Goal: Transaction & Acquisition: Purchase product/service

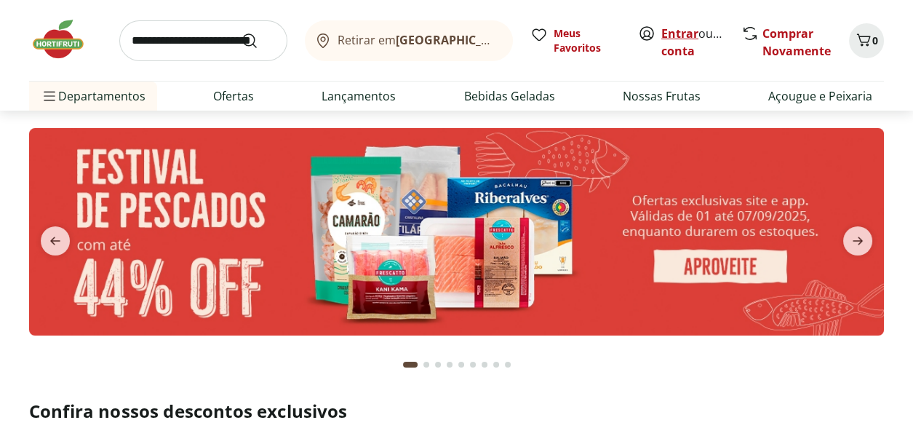
click at [679, 35] on link "Entrar" at bounding box center [679, 33] width 37 height 16
click at [157, 45] on input "search" at bounding box center [203, 40] width 168 height 41
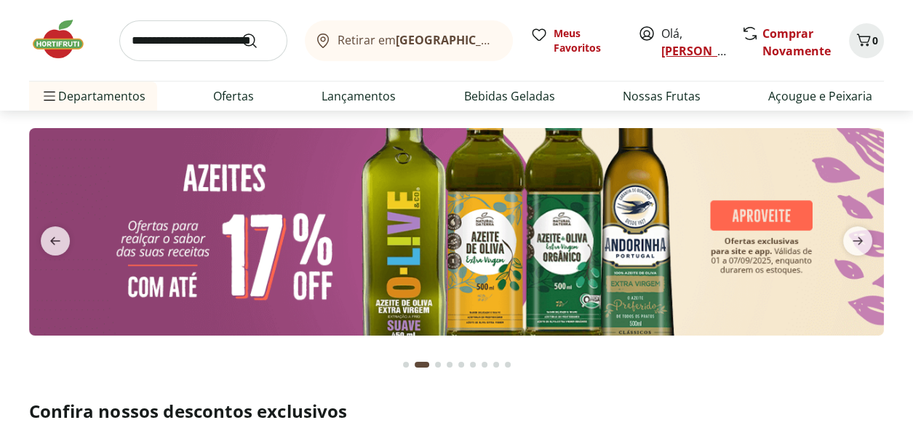
click at [686, 52] on link "Monica" at bounding box center [708, 51] width 95 height 16
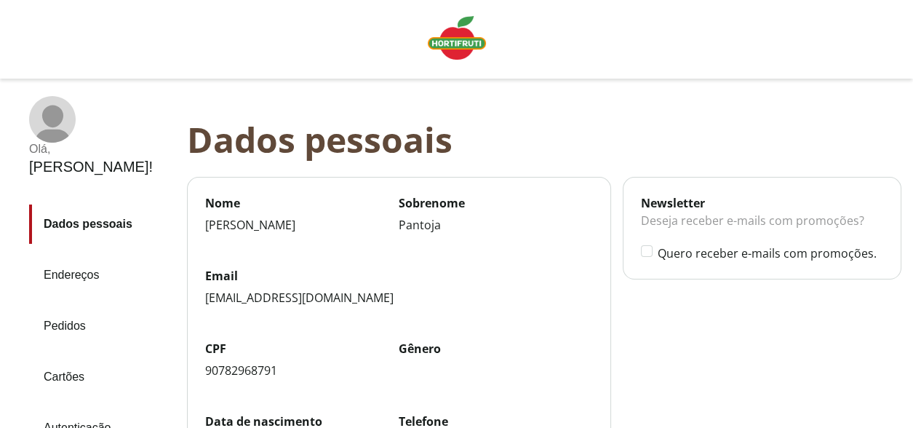
click at [65, 306] on link "Pedidos" at bounding box center [102, 325] width 146 height 39
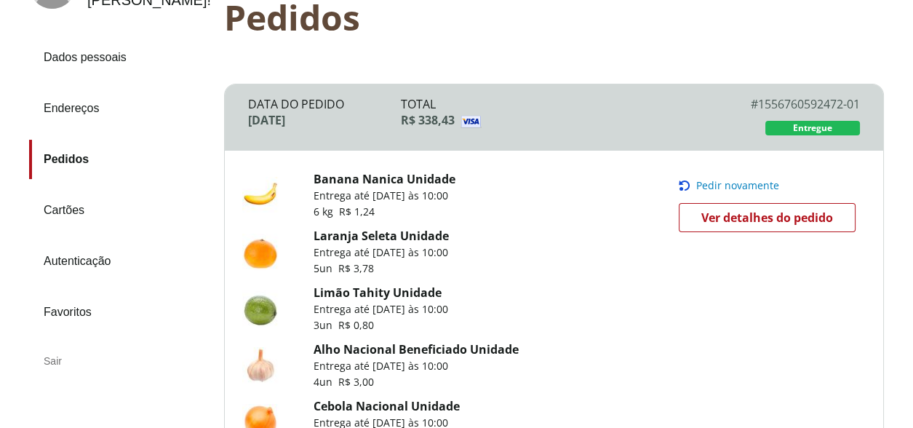
scroll to position [145, 0]
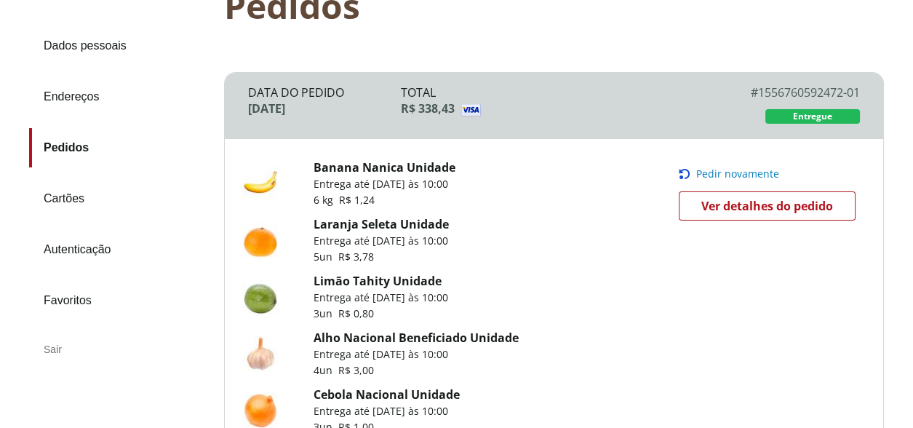
click at [718, 176] on span "Pedir novamente" at bounding box center [737, 174] width 83 height 12
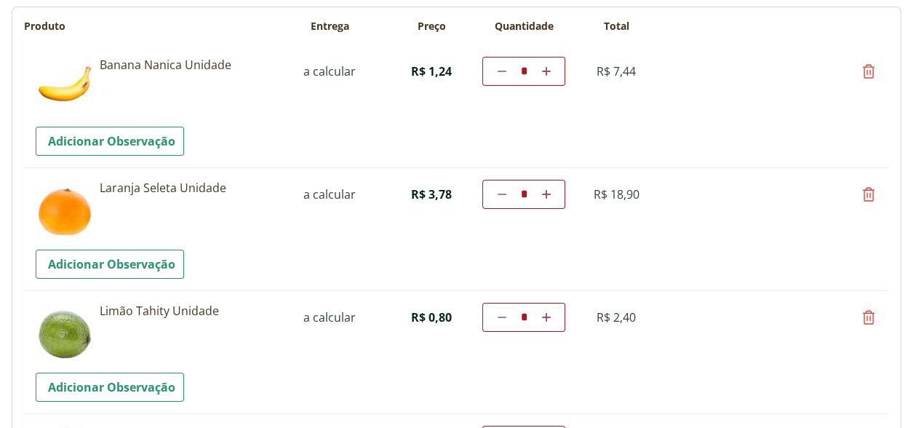
scroll to position [145, 0]
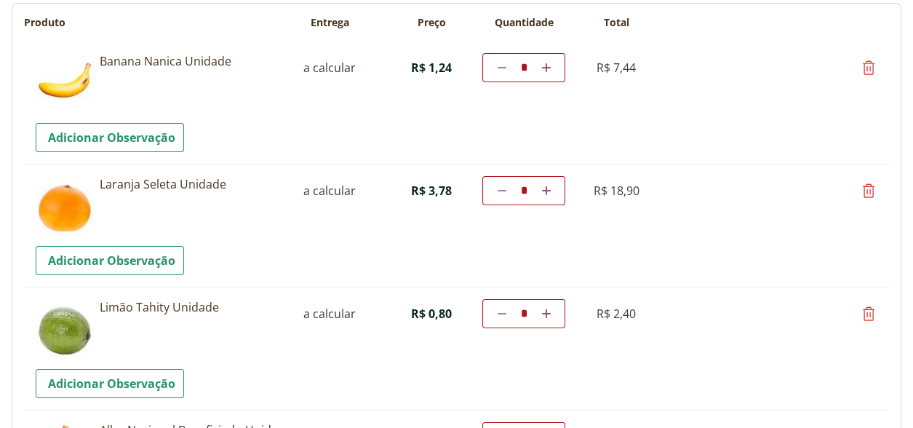
click at [499, 189] on icon at bounding box center [501, 190] width 9 height 9
type input "*"
click at [499, 189] on td "Diminuir a quantidade * Aumentar a quantidade" at bounding box center [523, 190] width 83 height 29
click at [499, 191] on icon at bounding box center [501, 190] width 9 height 9
type input "*"
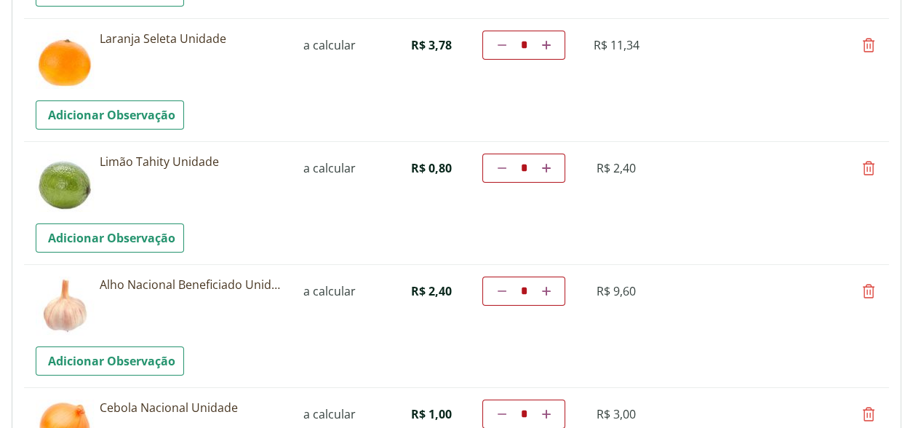
scroll to position [169, 0]
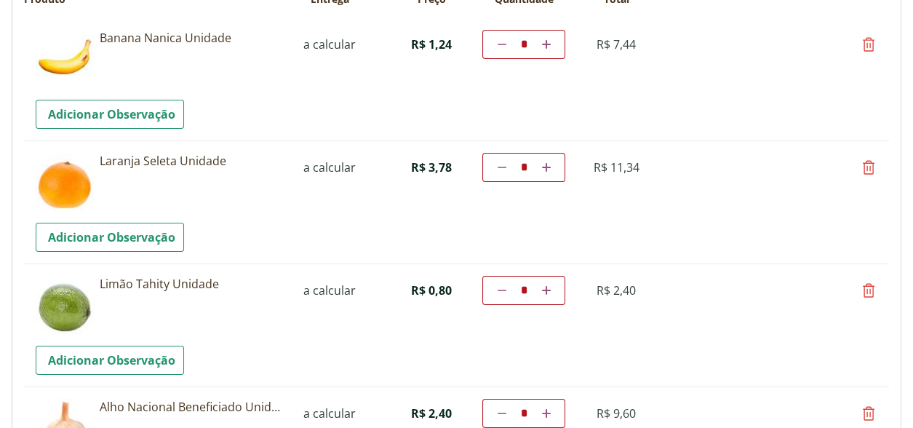
click at [865, 294] on icon at bounding box center [867, 289] width 17 height 17
type input "*"
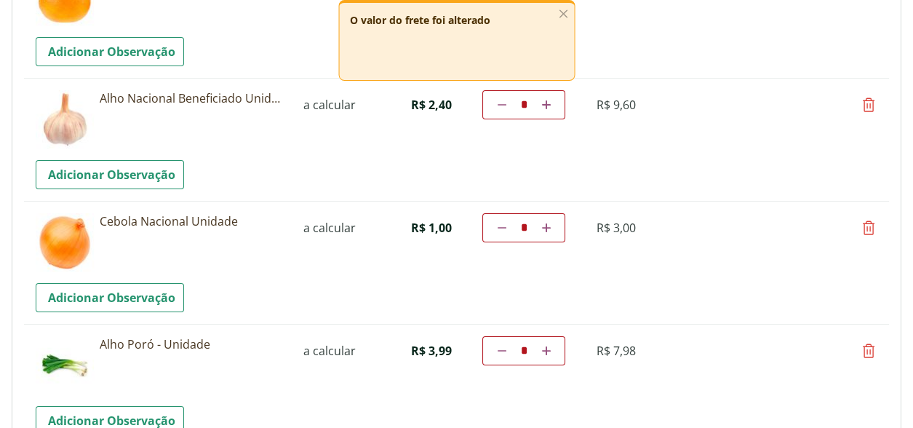
scroll to position [387, 0]
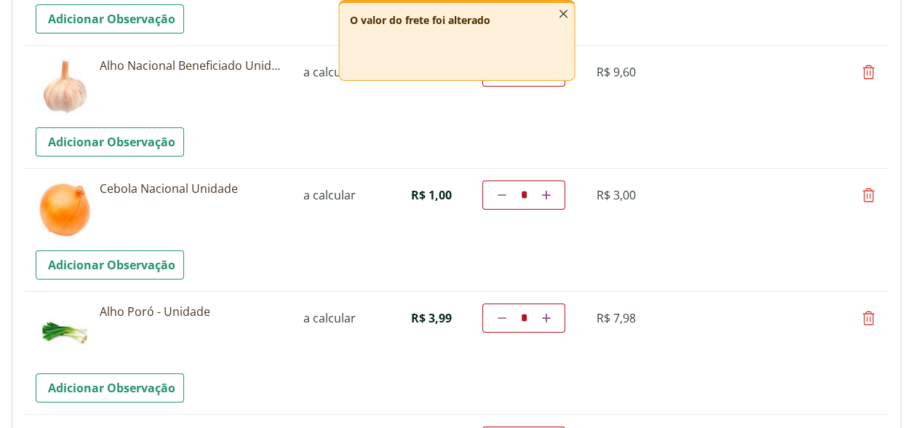
click at [562, 15] on icon "button" at bounding box center [563, 14] width 16 height 16
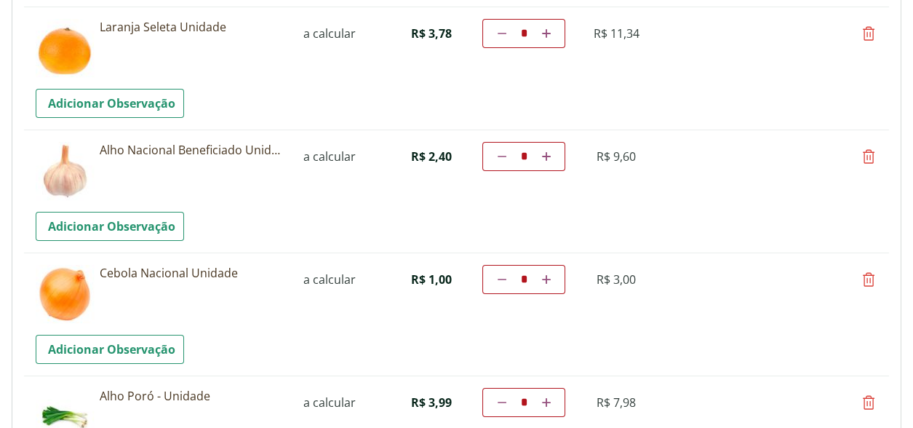
scroll to position [314, 0]
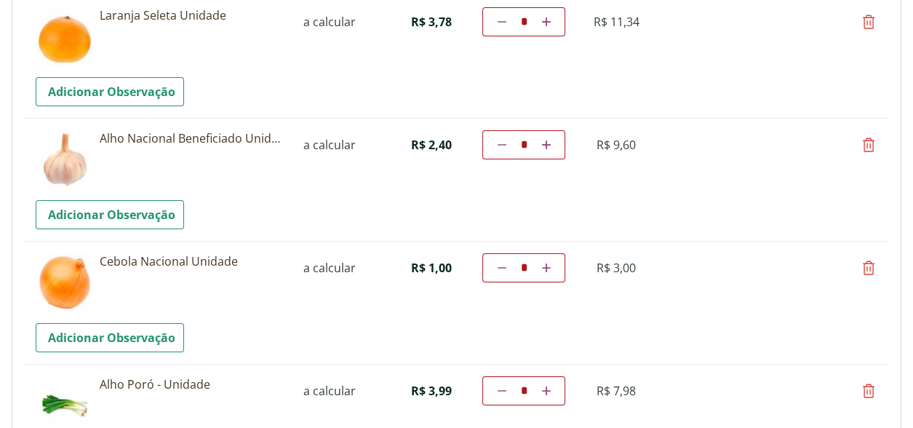
click at [867, 143] on icon at bounding box center [867, 144] width 17 height 17
type input "*"
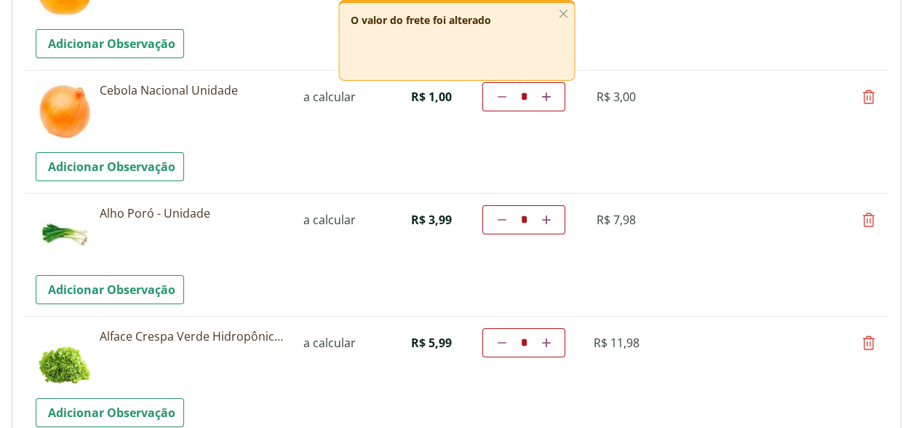
scroll to position [363, 0]
click at [867, 95] on icon at bounding box center [867, 95] width 17 height 17
type input "*"
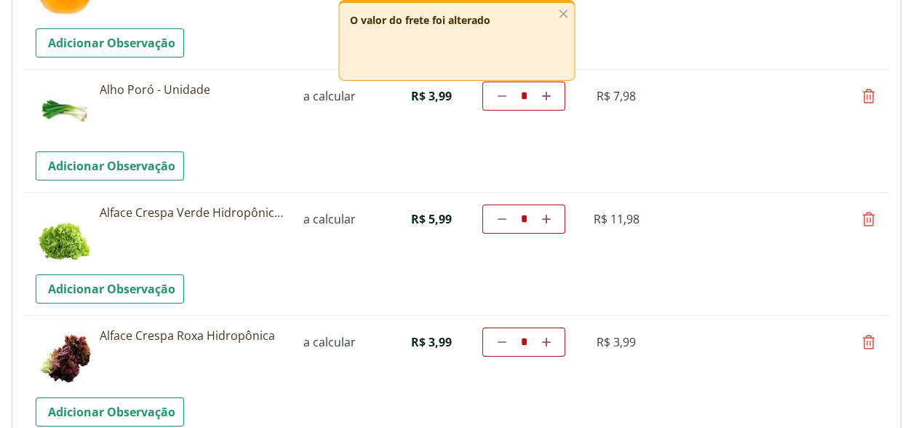
click at [868, 95] on icon at bounding box center [867, 95] width 17 height 17
type input "*"
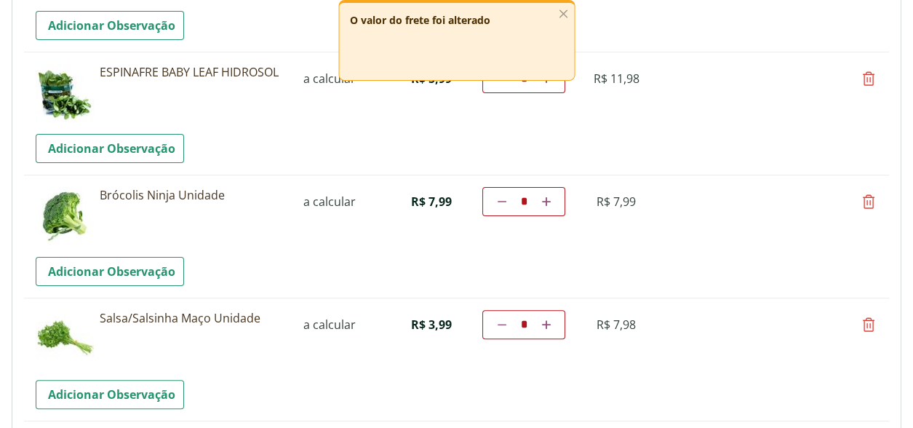
scroll to position [654, 0]
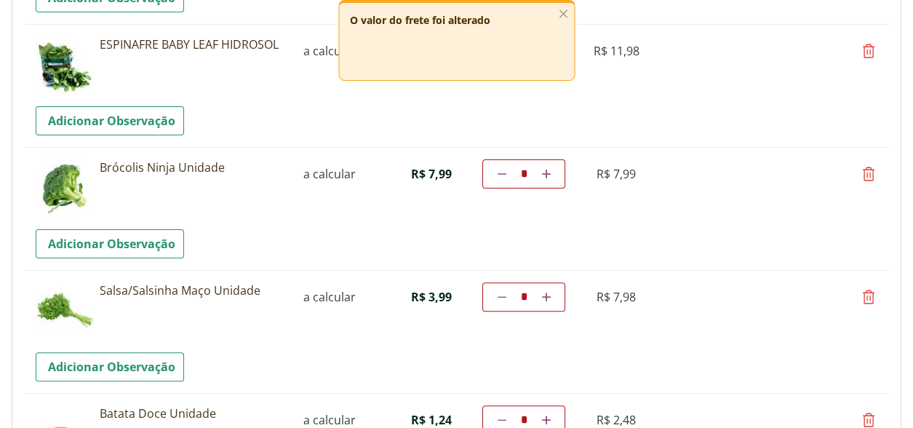
click at [867, 49] on icon at bounding box center [867, 50] width 17 height 17
type input "*"
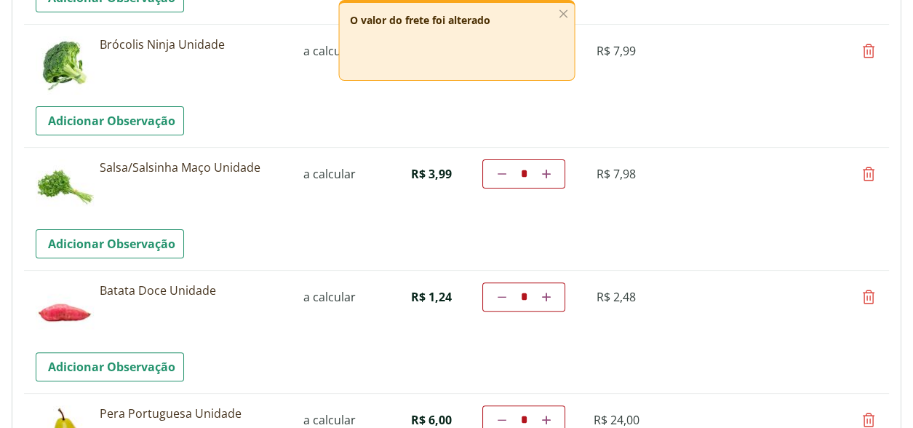
click at [868, 172] on icon at bounding box center [867, 173] width 17 height 17
type input "*"
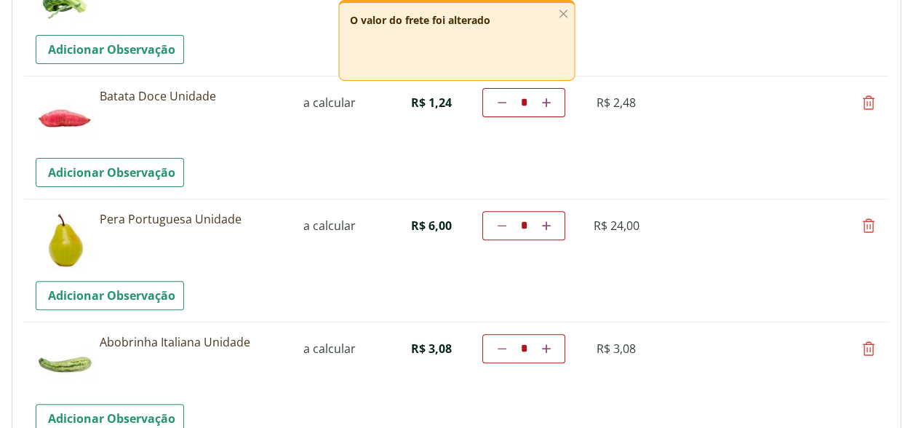
scroll to position [727, 0]
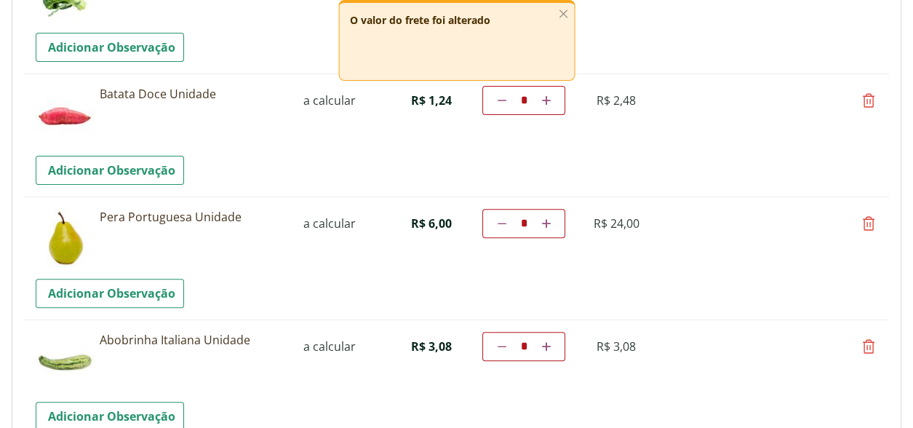
click at [867, 220] on icon at bounding box center [867, 223] width 17 height 17
type input "*"
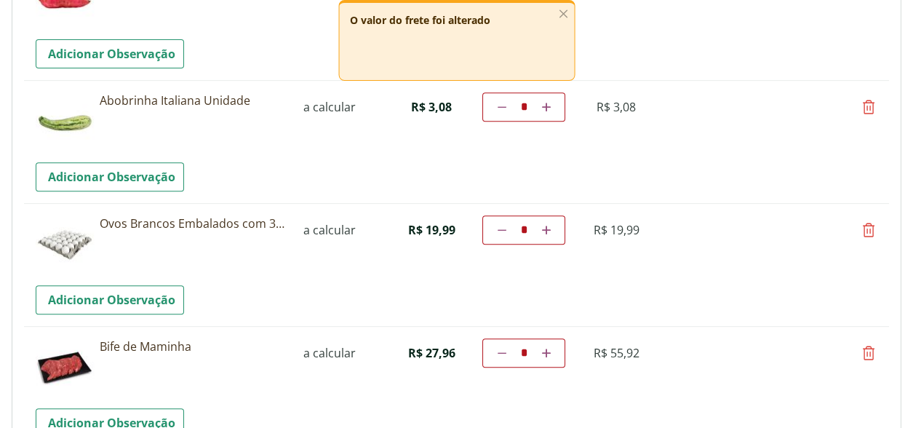
scroll to position [800, 0]
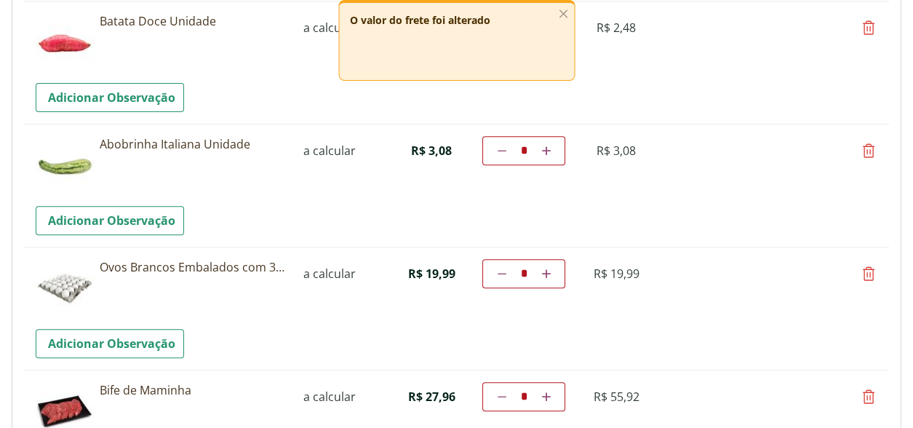
click at [546, 146] on icon at bounding box center [546, 150] width 9 height 9
type input "*"
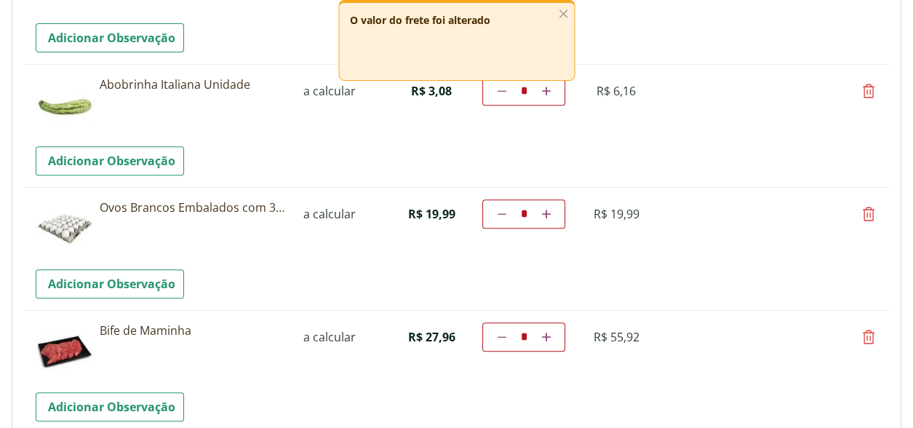
scroll to position [864, 0]
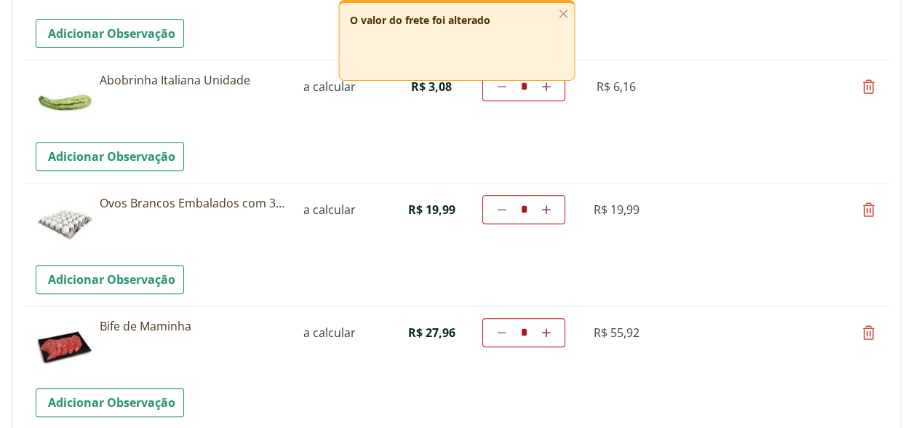
click at [870, 329] on icon at bounding box center [867, 332] width 17 height 17
type input "*"
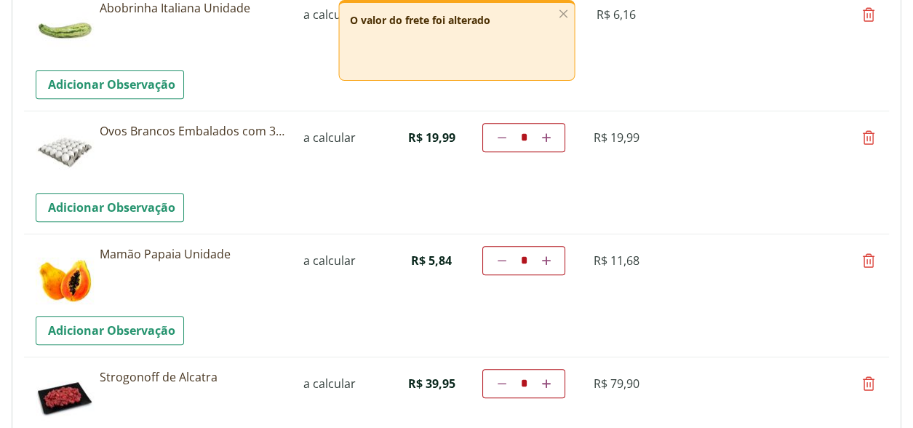
scroll to position [937, 0]
click at [548, 255] on icon at bounding box center [546, 259] width 9 height 9
type input "*"
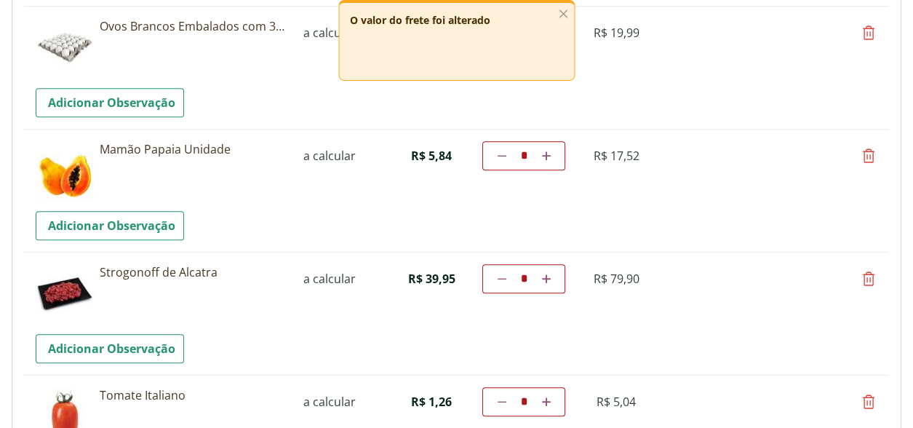
scroll to position [1047, 0]
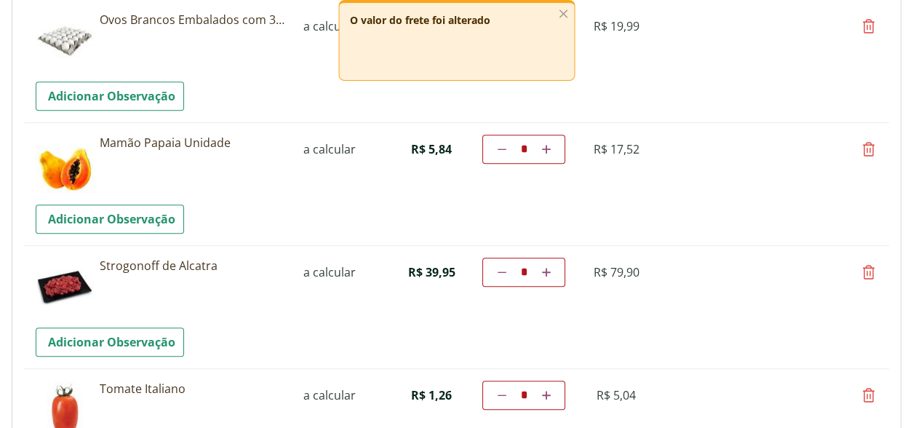
click at [865, 267] on icon at bounding box center [867, 271] width 17 height 17
type input "*"
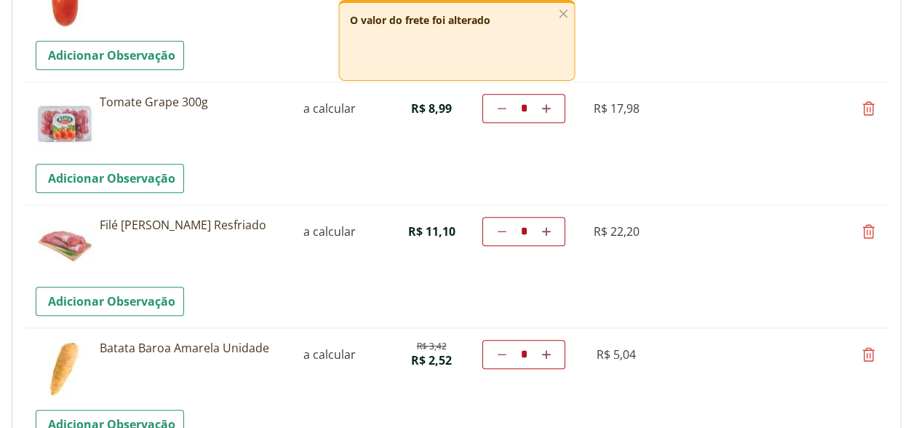
scroll to position [1338, 0]
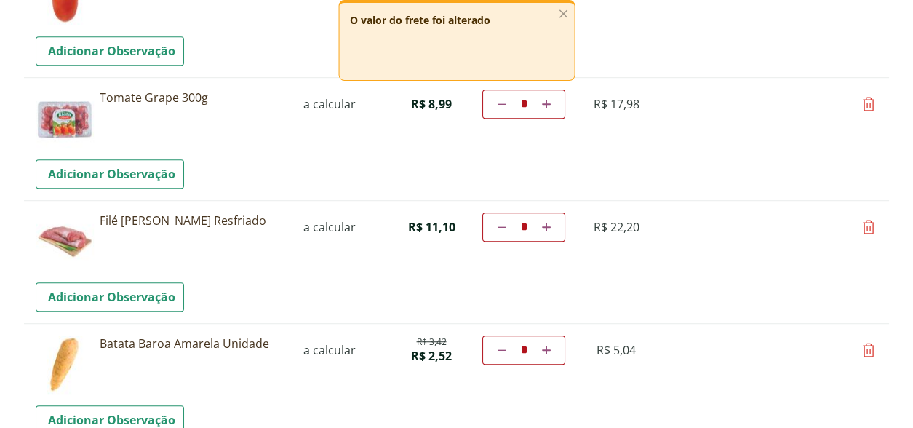
click at [867, 222] on icon at bounding box center [867, 226] width 17 height 17
type input "*"
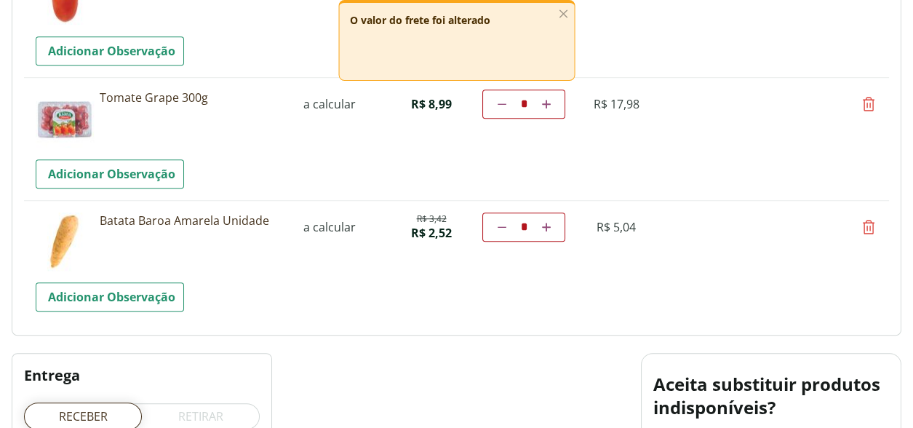
click at [867, 223] on icon at bounding box center [867, 226] width 17 height 17
type input "*"
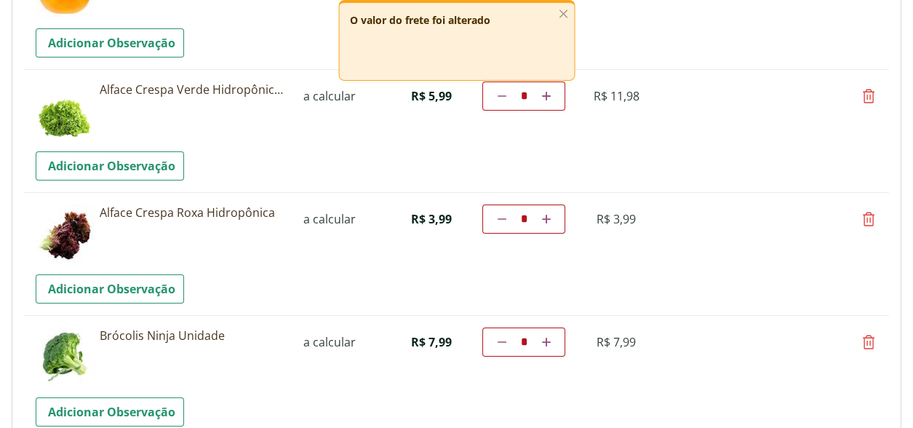
scroll to position [0, 0]
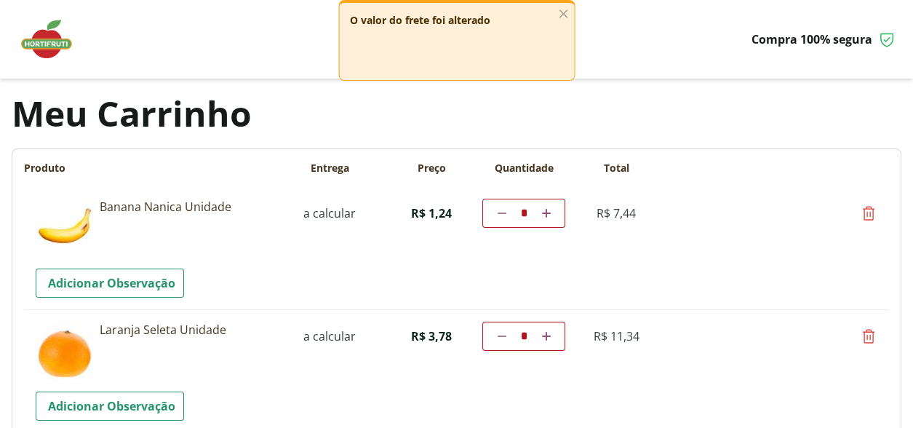
click at [46, 46] on img at bounding box center [53, 39] width 73 height 44
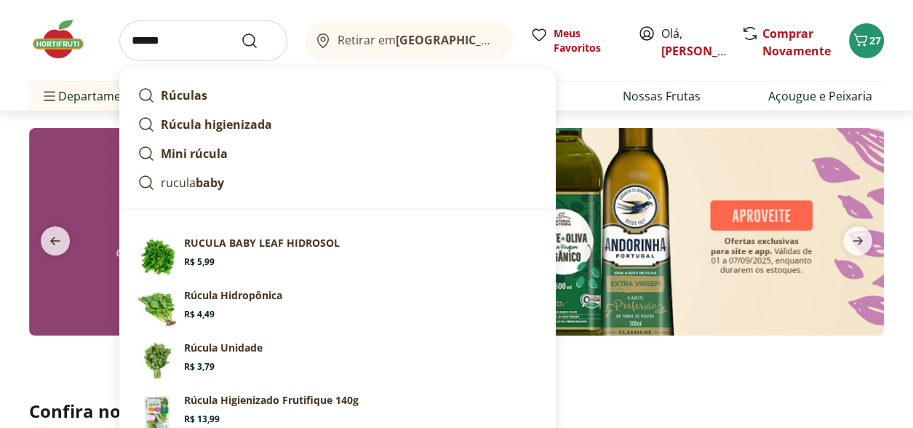
type input "******"
click at [241, 32] on button "Submit Search" at bounding box center [258, 40] width 35 height 17
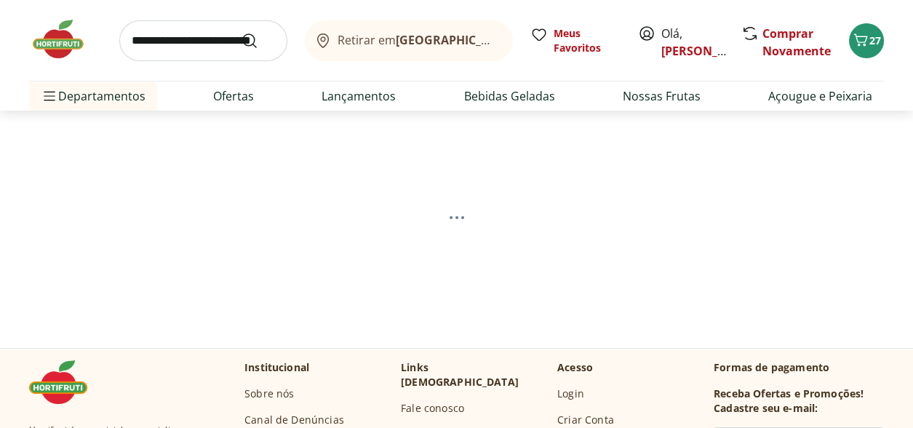
select select "**********"
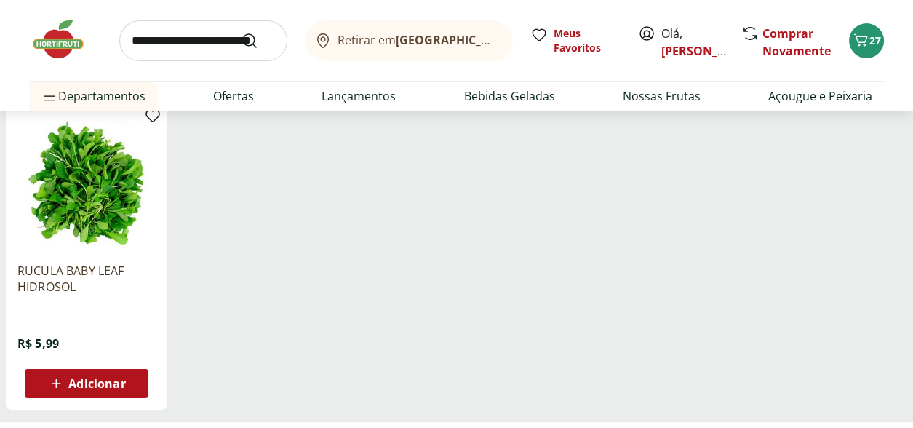
scroll to position [509, 0]
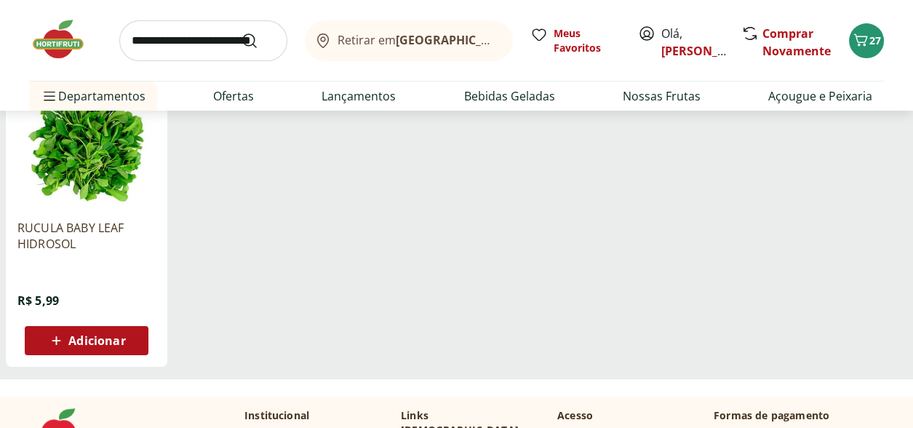
click at [100, 340] on span "Adicionar" at bounding box center [96, 340] width 57 height 12
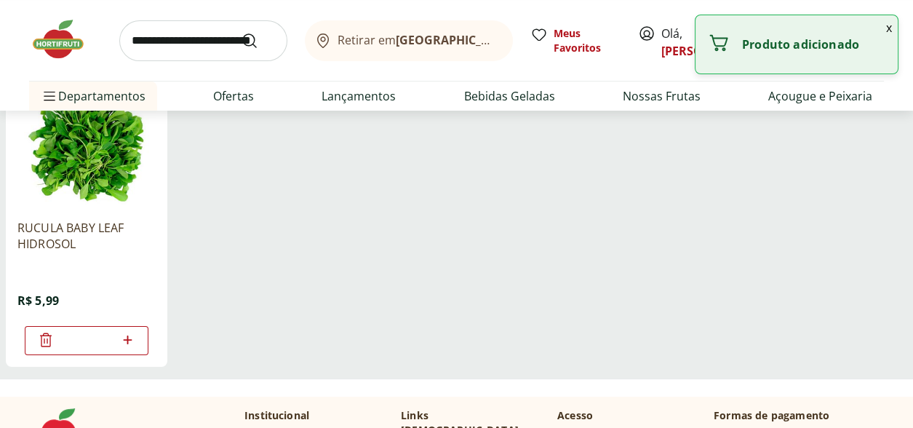
click at [127, 337] on icon at bounding box center [127, 339] width 9 height 9
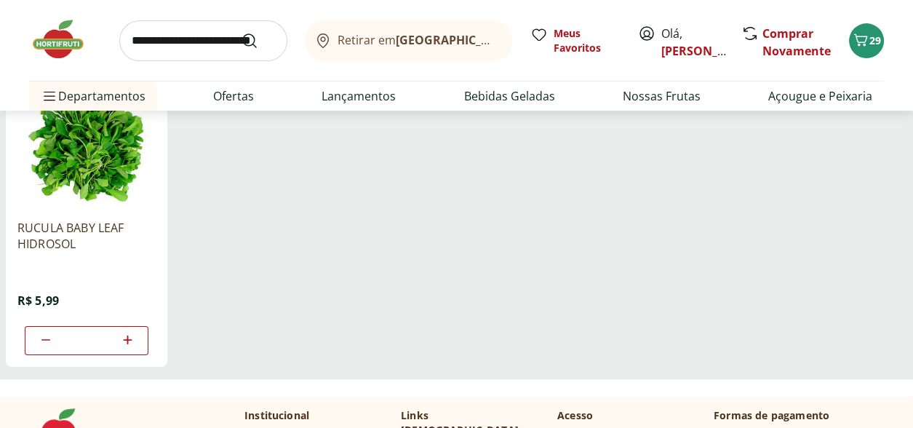
click at [44, 341] on icon at bounding box center [45, 339] width 17 height 17
type input "*"
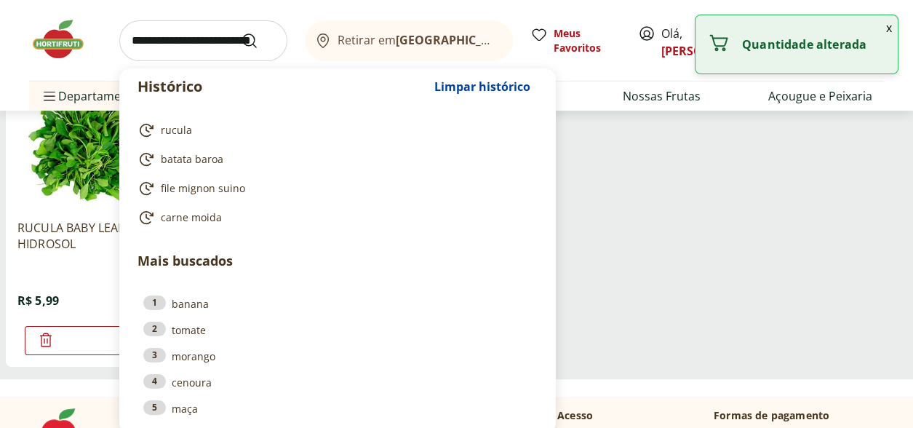
click at [140, 44] on input "search" at bounding box center [203, 40] width 168 height 41
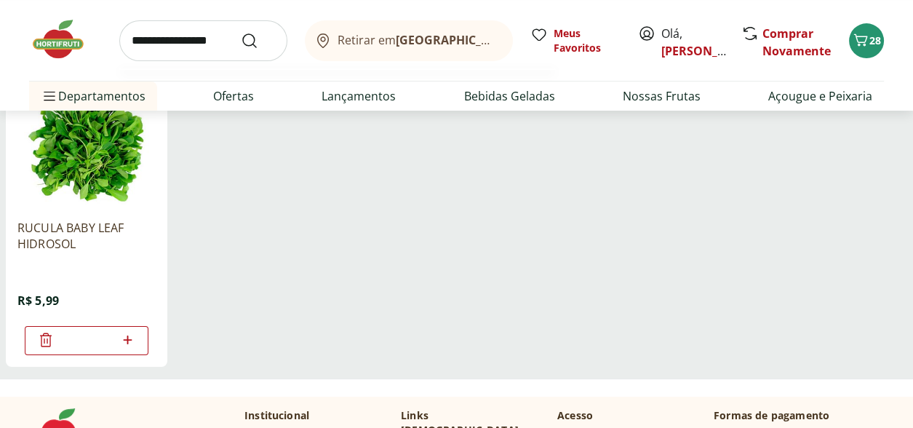
type input "**********"
click at [241, 32] on button "Submit Search" at bounding box center [258, 40] width 35 height 17
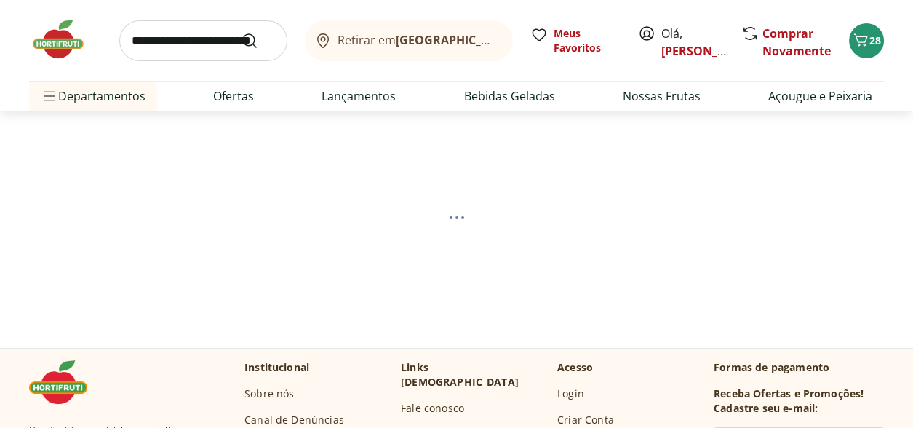
select select "**********"
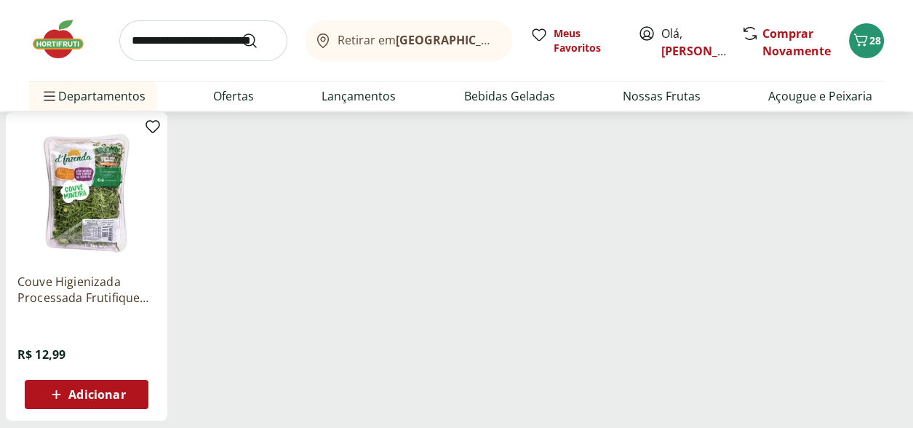
scroll to position [145, 0]
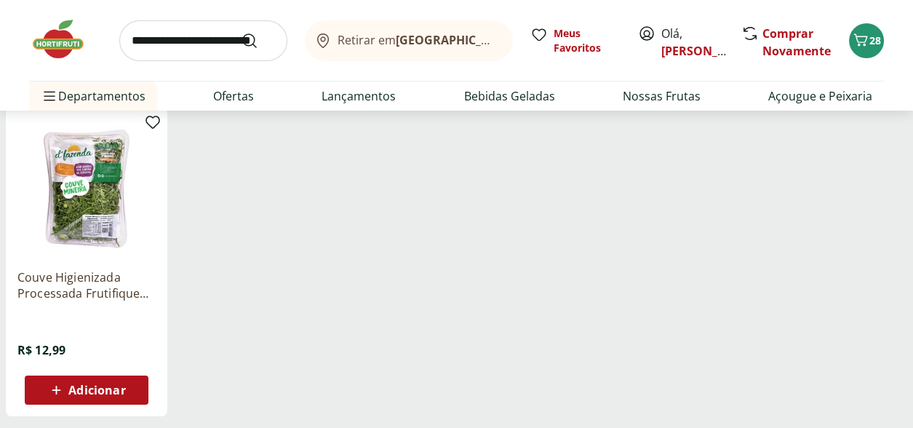
click at [113, 384] on span "Adicionar" at bounding box center [96, 390] width 57 height 12
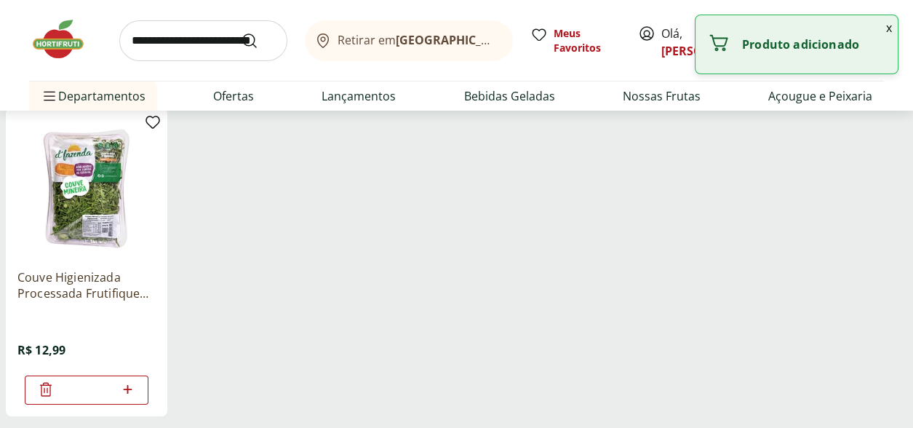
click at [185, 36] on input "search" at bounding box center [203, 40] width 168 height 41
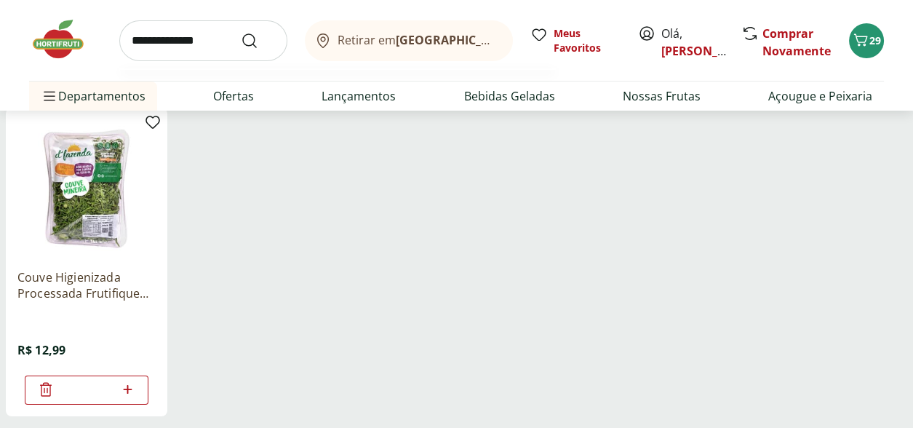
type input "**********"
click at [241, 32] on button "Submit Search" at bounding box center [258, 40] width 35 height 17
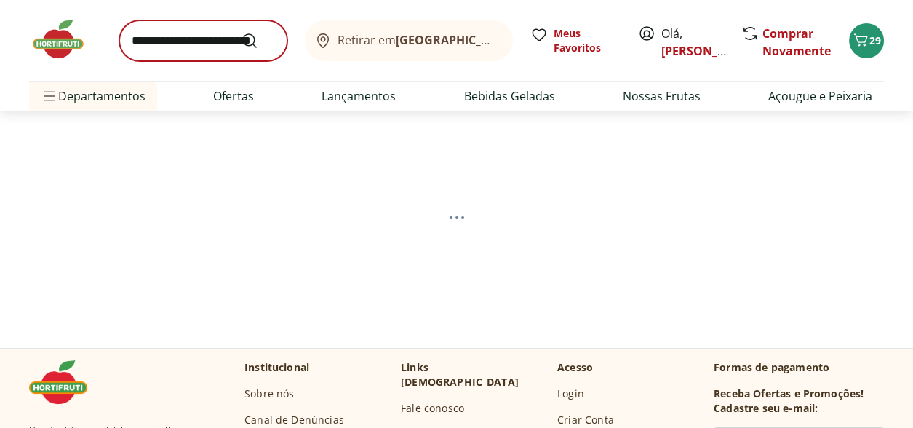
select select "**********"
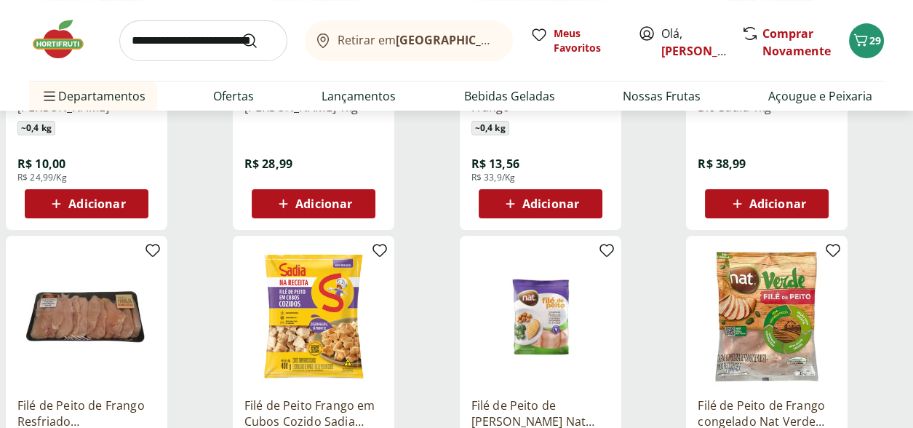
scroll to position [218, 0]
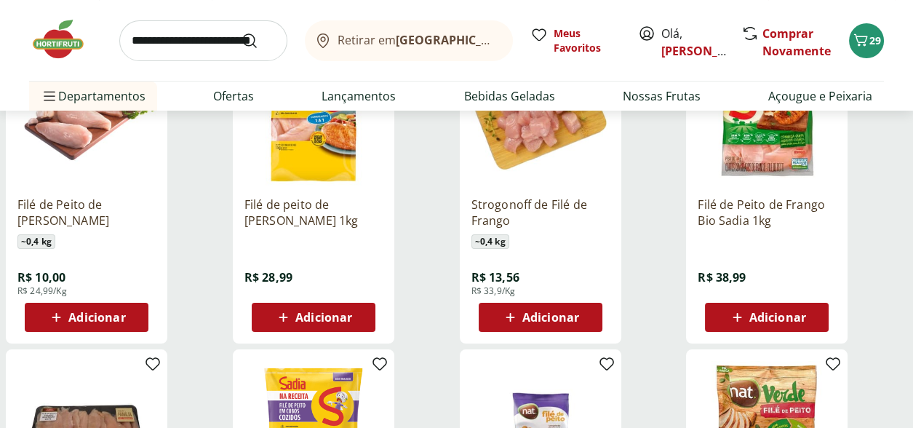
click at [103, 315] on span "Adicionar" at bounding box center [96, 317] width 57 height 12
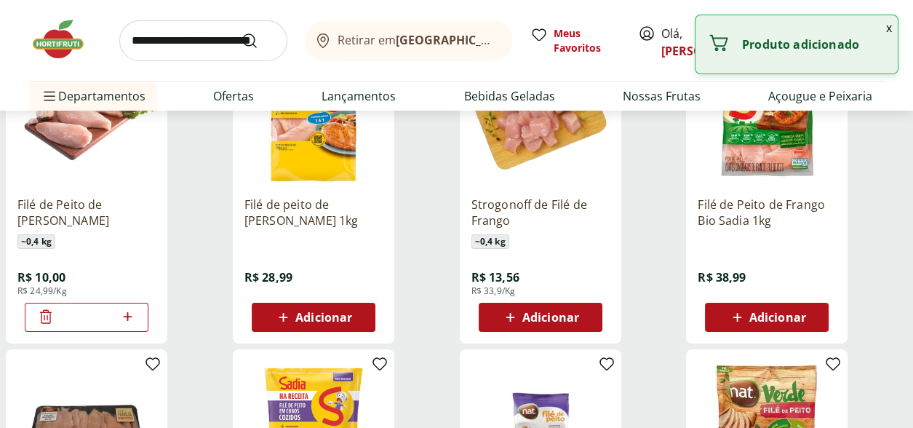
click at [130, 315] on icon at bounding box center [127, 316] width 9 height 9
type input "*"
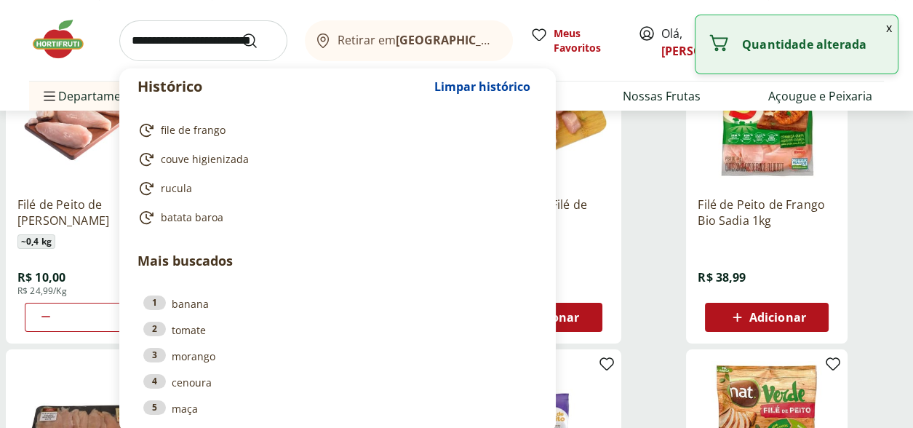
click at [159, 37] on input "search" at bounding box center [203, 40] width 168 height 41
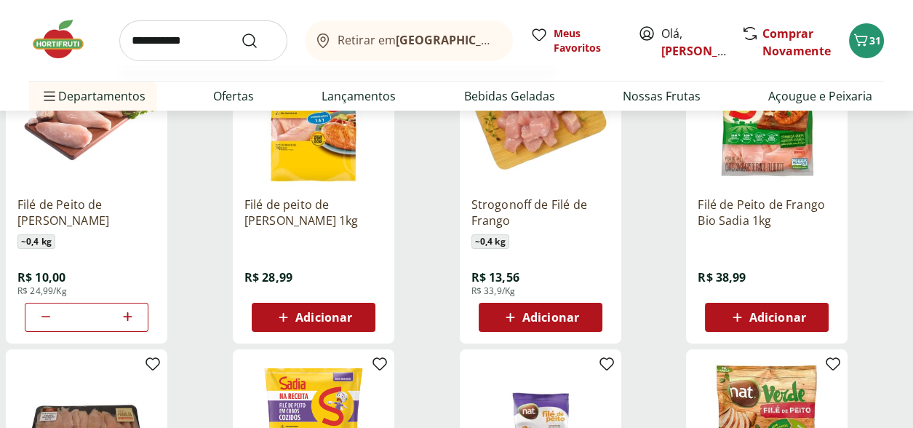
type input "**********"
click at [241, 32] on button "Submit Search" at bounding box center [258, 40] width 35 height 17
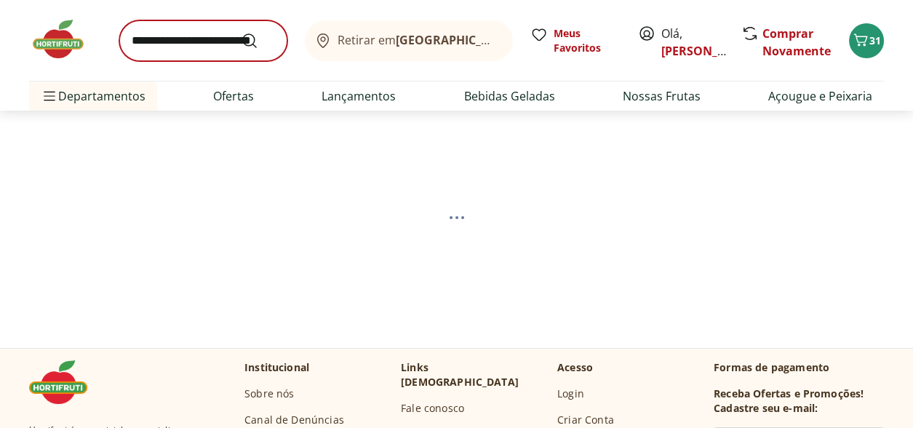
select select "**********"
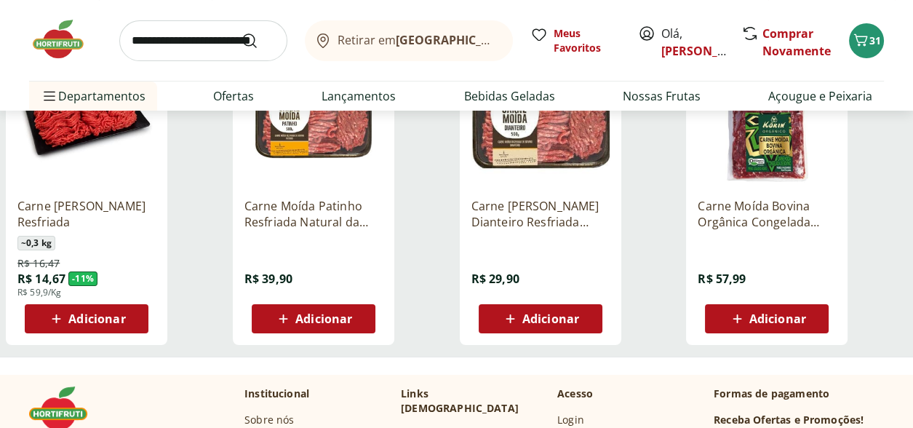
scroll to position [218, 0]
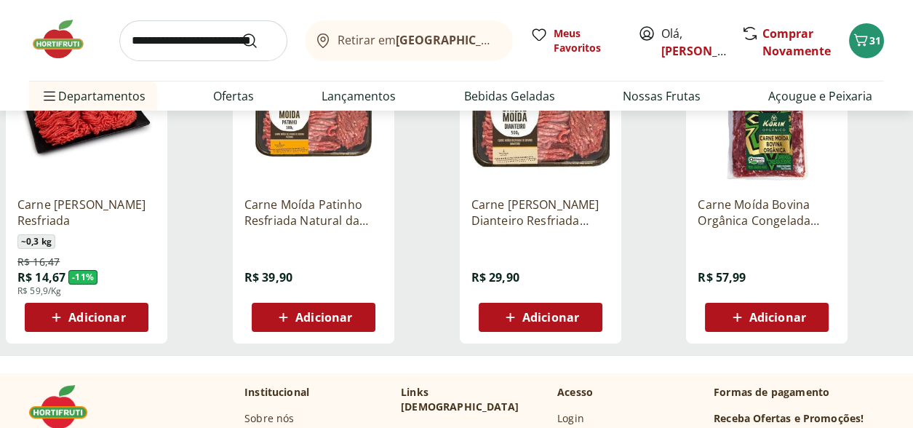
click at [353, 315] on div "Adicionar" at bounding box center [313, 317] width 100 height 26
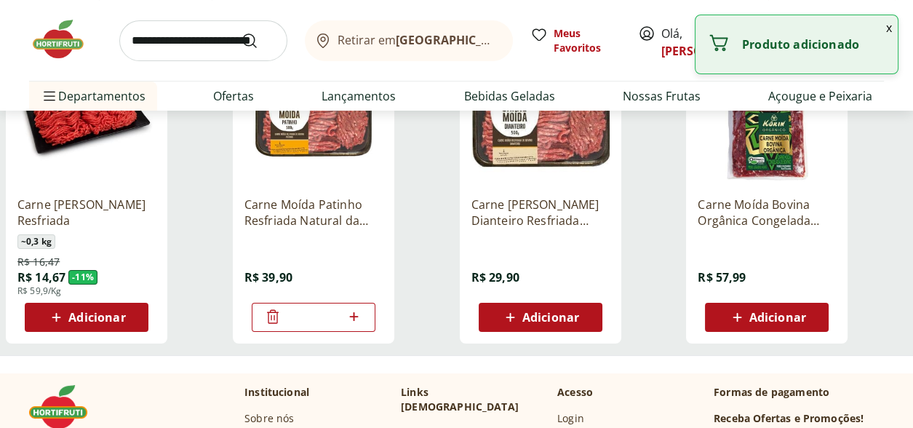
click at [348, 314] on icon at bounding box center [354, 316] width 18 height 17
type input "*"
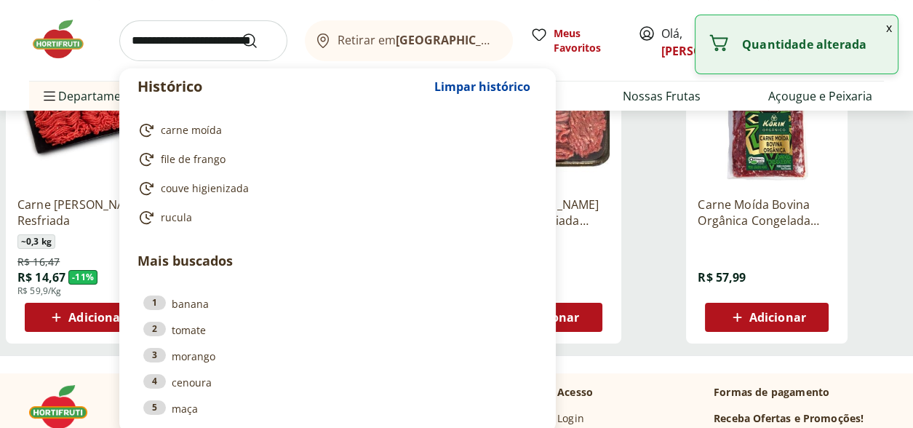
click at [183, 44] on input "search" at bounding box center [203, 40] width 168 height 41
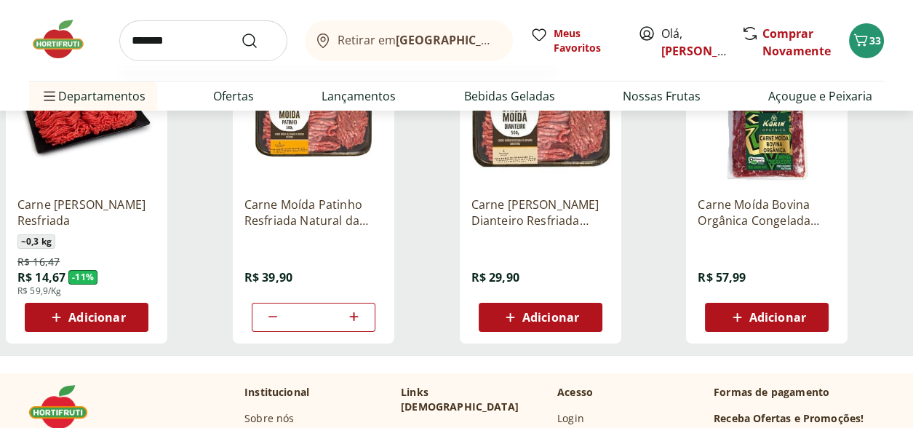
type input "*******"
click at [241, 32] on button "Submit Search" at bounding box center [258, 40] width 35 height 17
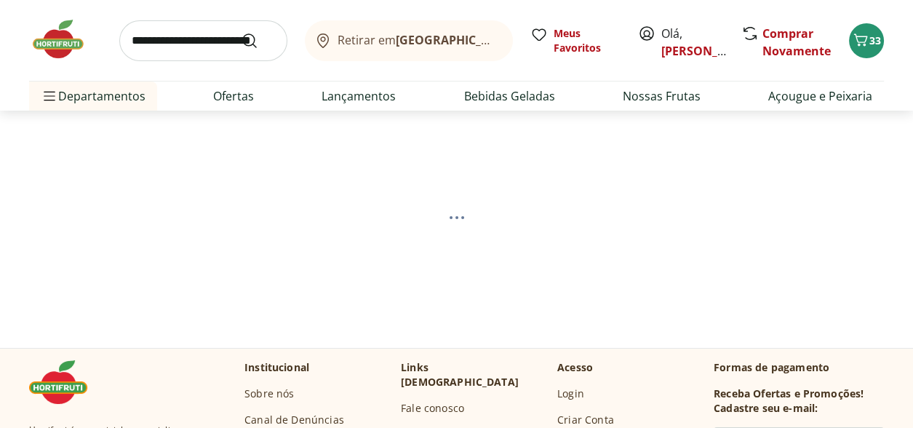
select select "**********"
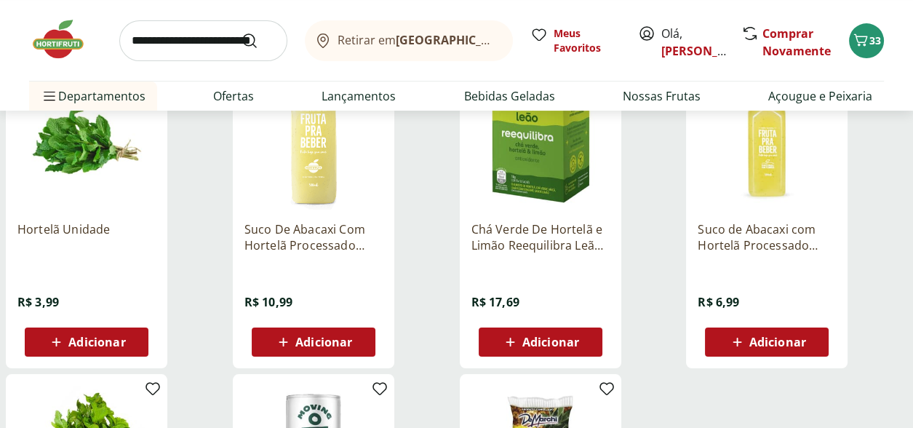
scroll to position [509, 0]
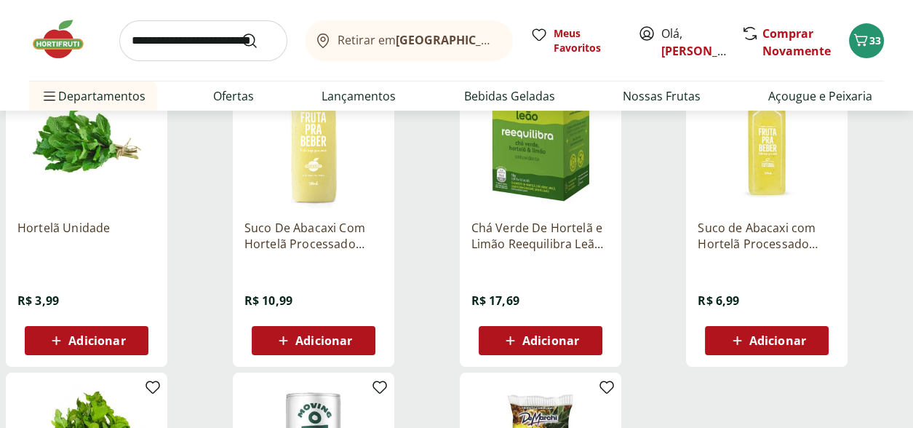
click at [92, 338] on span "Adicionar" at bounding box center [96, 340] width 57 height 12
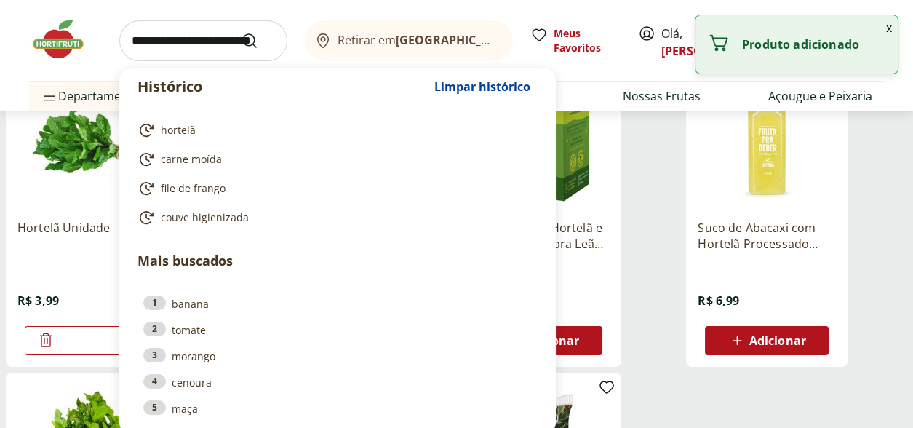
click at [183, 47] on input "search" at bounding box center [203, 40] width 168 height 41
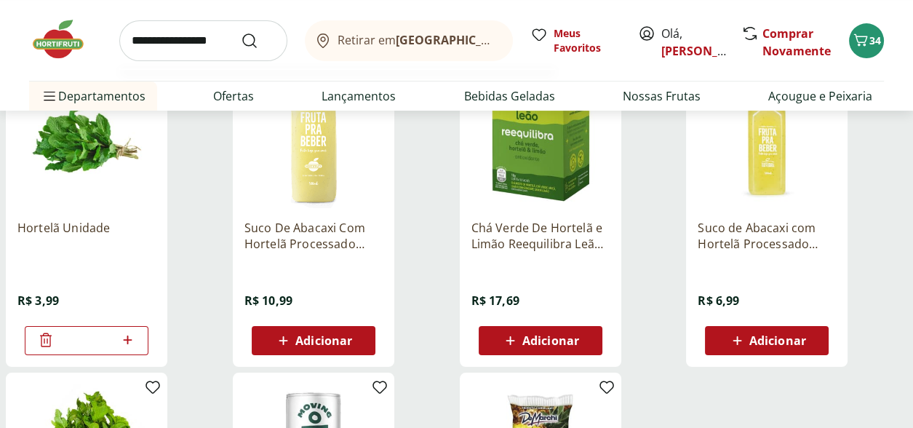
type input "**********"
click at [241, 32] on button "Submit Search" at bounding box center [258, 40] width 35 height 17
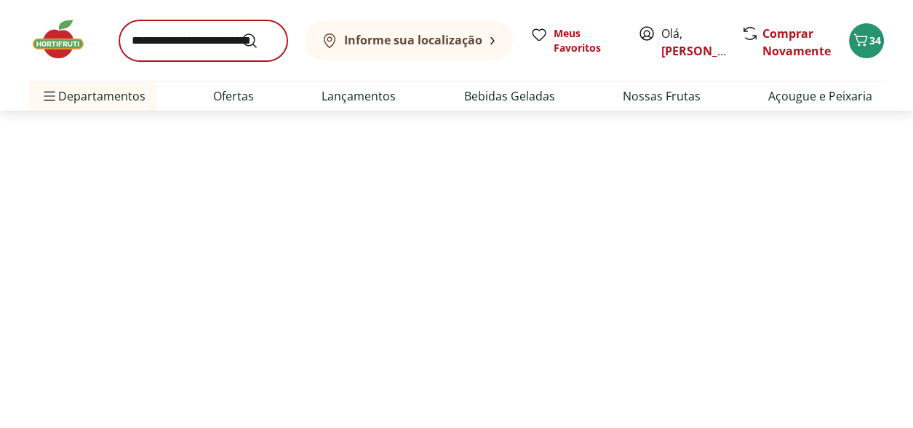
select select "**********"
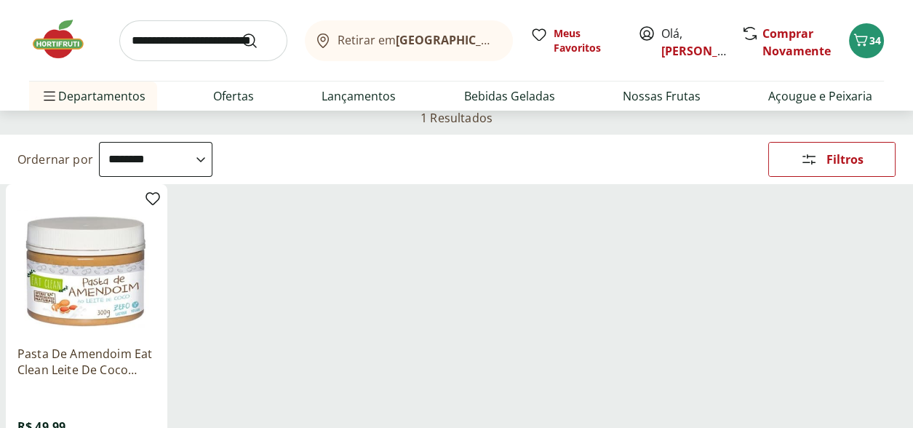
scroll to position [72, 0]
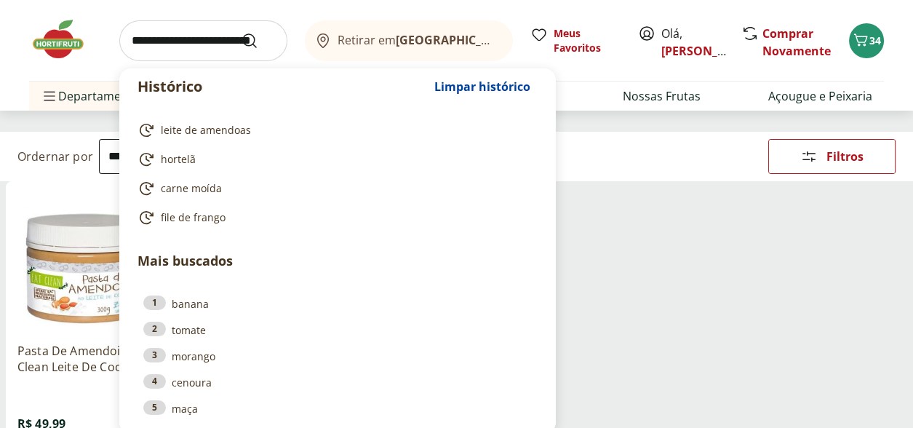
click at [183, 41] on input "search" at bounding box center [203, 40] width 168 height 41
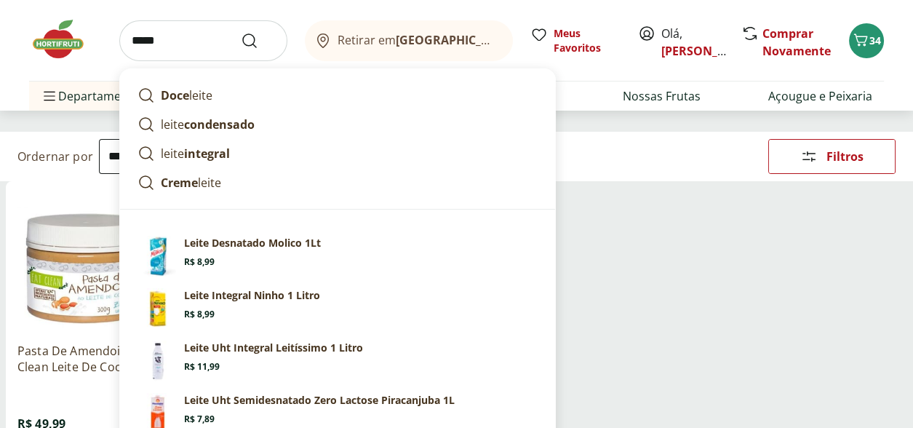
type input "*****"
click at [241, 32] on button "Submit Search" at bounding box center [258, 40] width 35 height 17
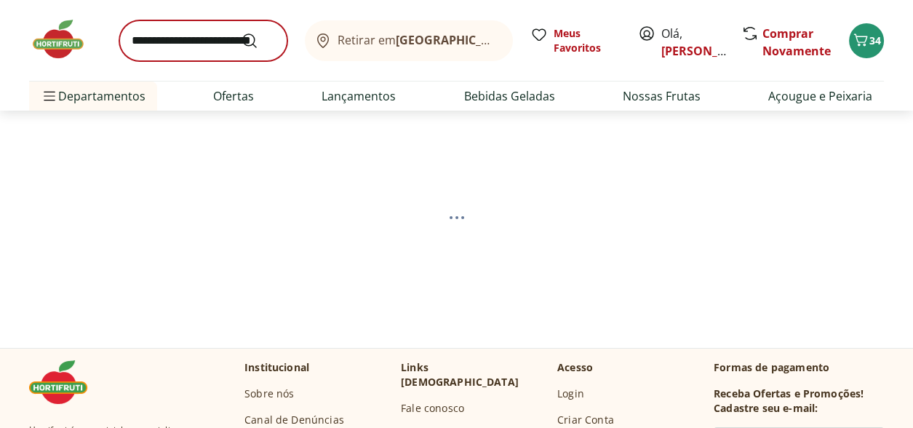
select select "**********"
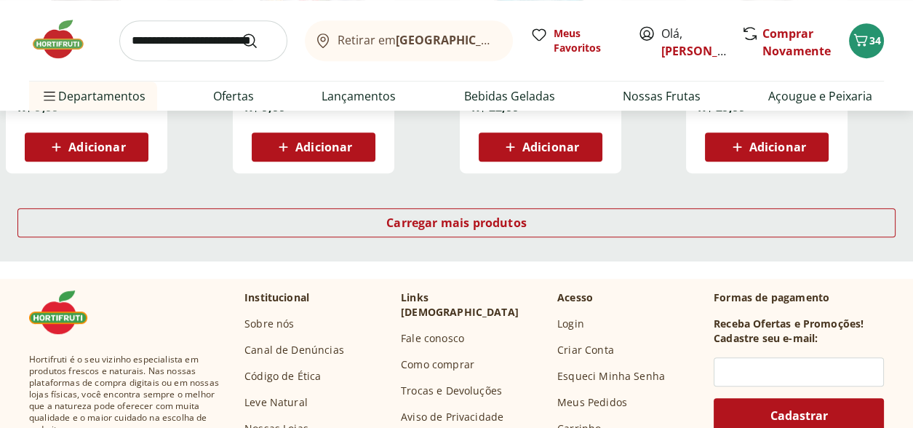
scroll to position [1018, 0]
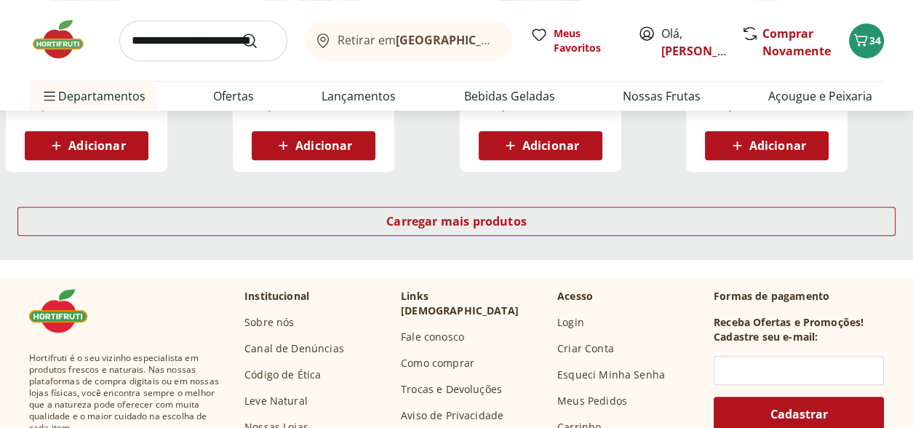
click at [468, 203] on div "Carregar mais produtos" at bounding box center [456, 224] width 913 height 70
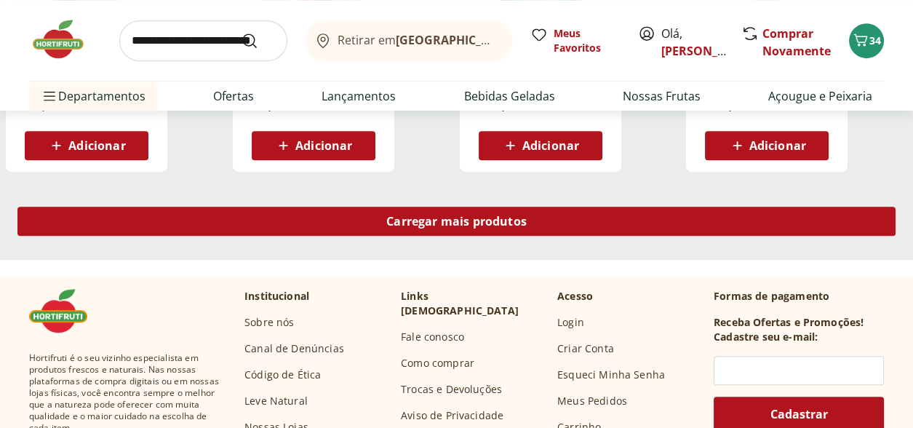
click at [465, 211] on div "Carregar mais produtos" at bounding box center [456, 221] width 878 height 29
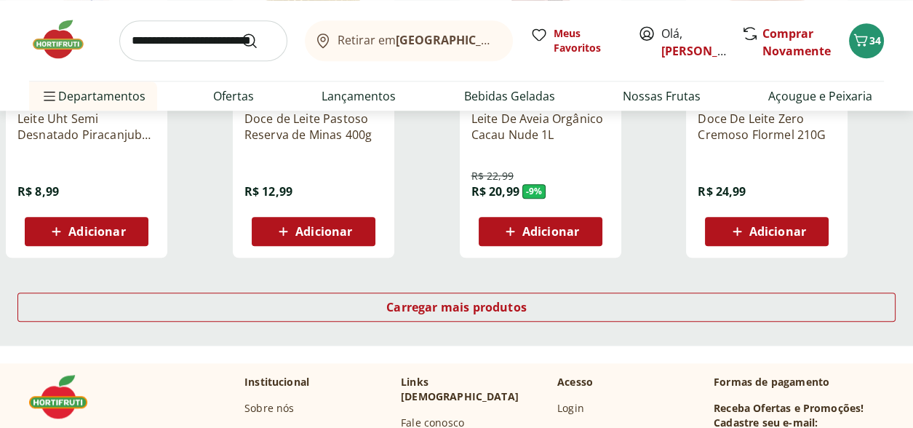
scroll to position [1891, 0]
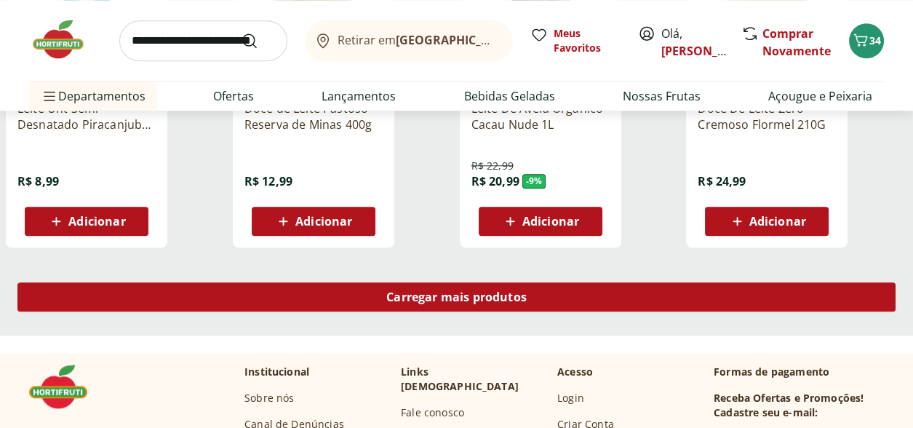
click at [524, 291] on span "Carregar mais produtos" at bounding box center [456, 297] width 140 height 12
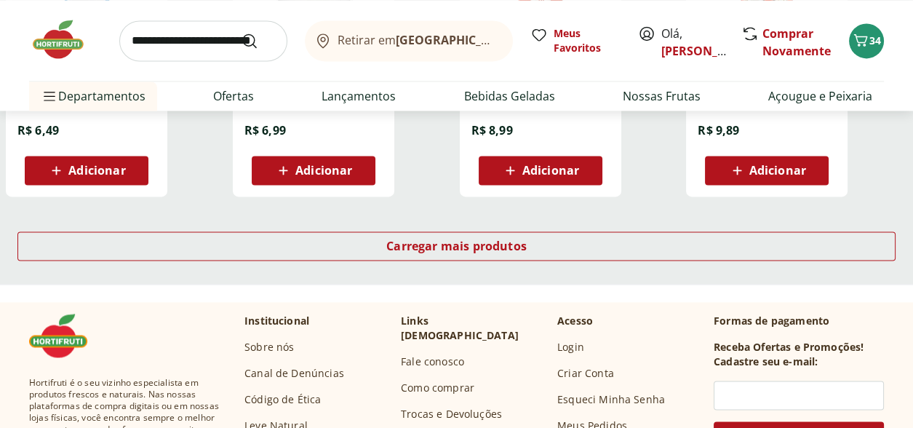
scroll to position [2908, 0]
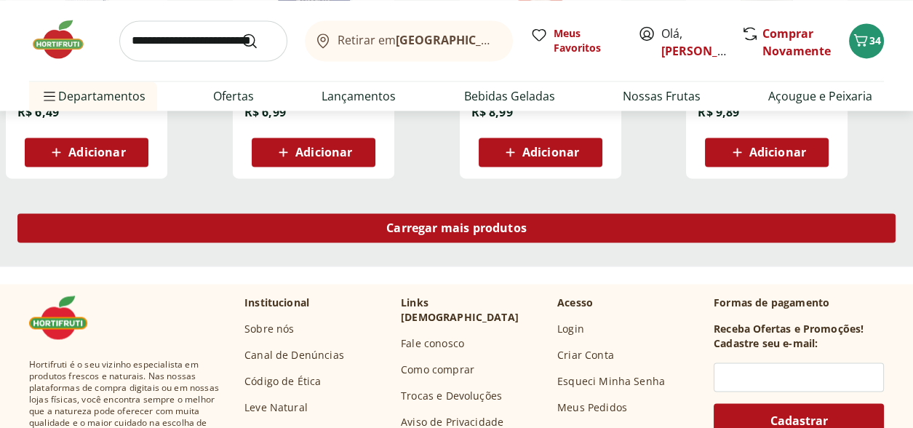
click at [448, 230] on span "Carregar mais produtos" at bounding box center [456, 228] width 140 height 12
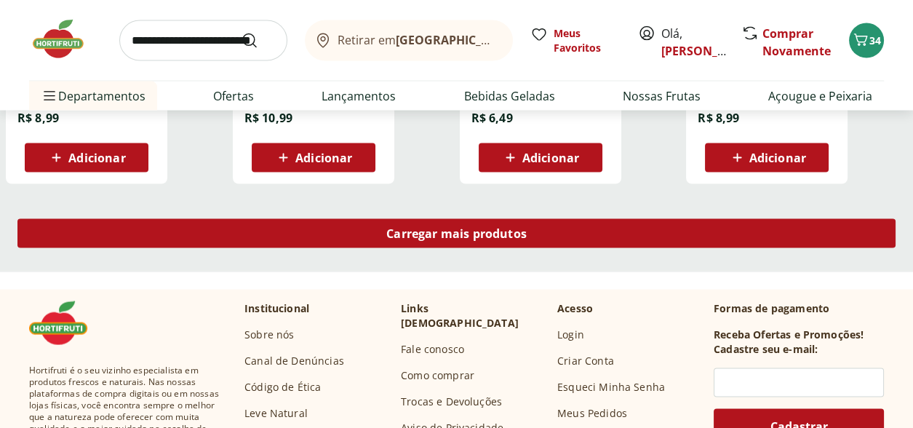
scroll to position [3854, 0]
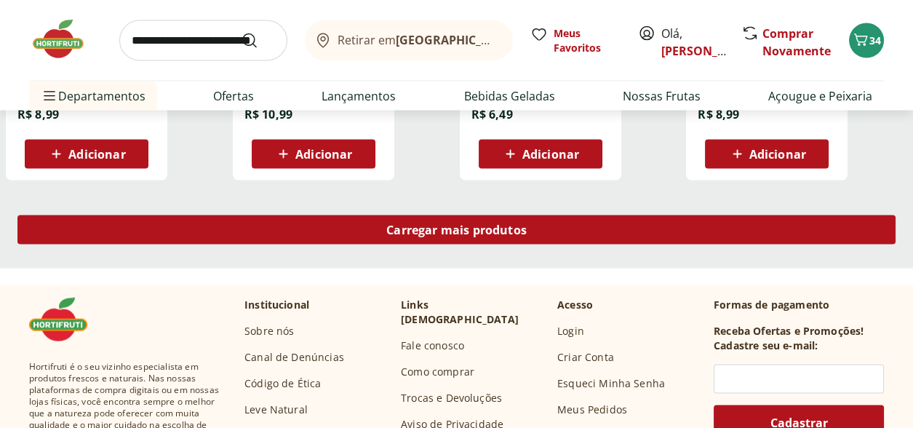
click at [439, 228] on span "Carregar mais produtos" at bounding box center [456, 230] width 140 height 12
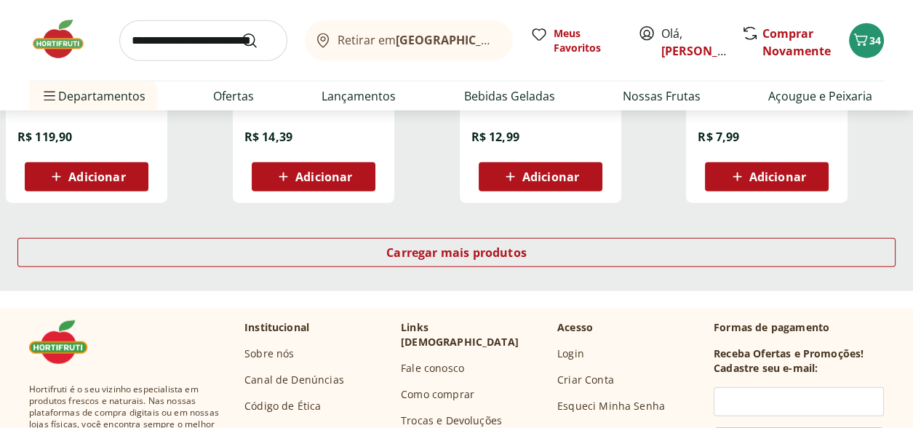
scroll to position [4799, 0]
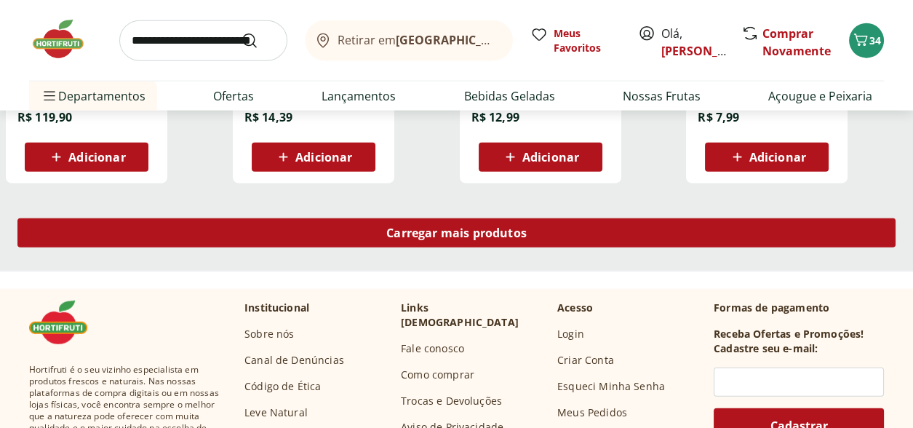
click at [438, 239] on div "Carregar mais produtos" at bounding box center [456, 232] width 878 height 29
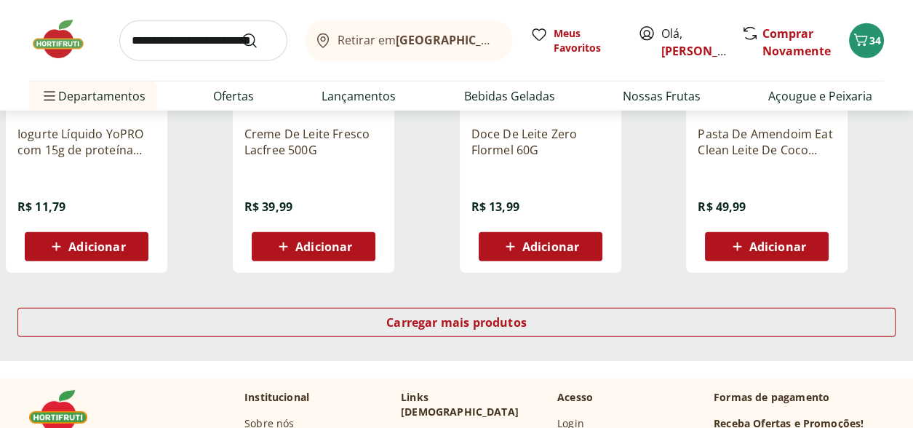
scroll to position [5744, 0]
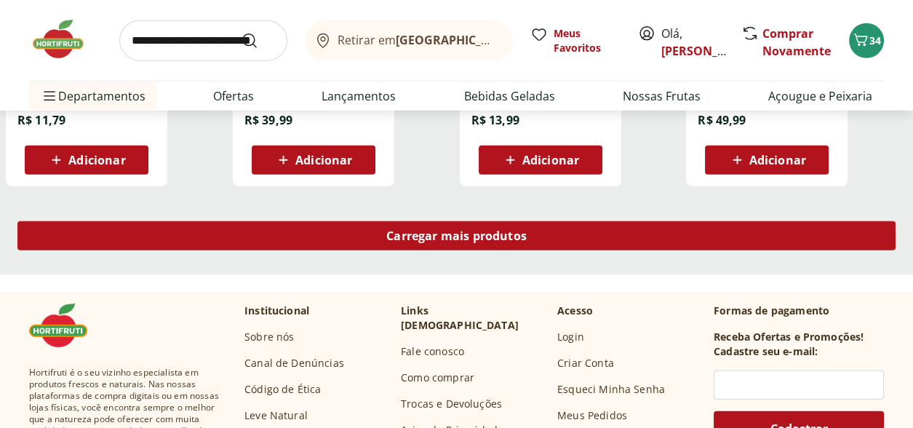
click at [448, 234] on span "Carregar mais produtos" at bounding box center [456, 236] width 140 height 12
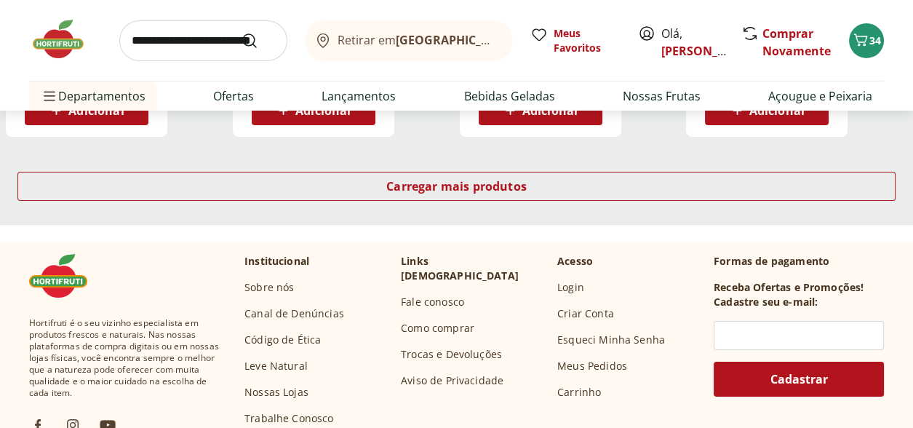
scroll to position [6762, 0]
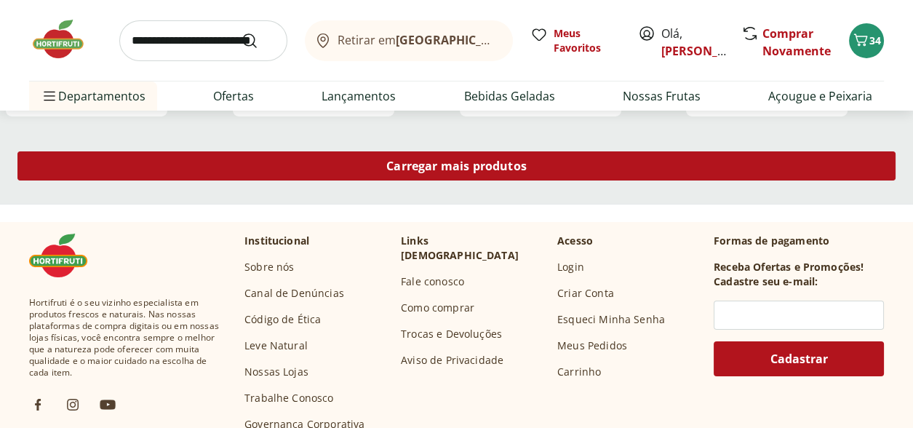
click at [455, 168] on span "Carregar mais produtos" at bounding box center [456, 166] width 140 height 12
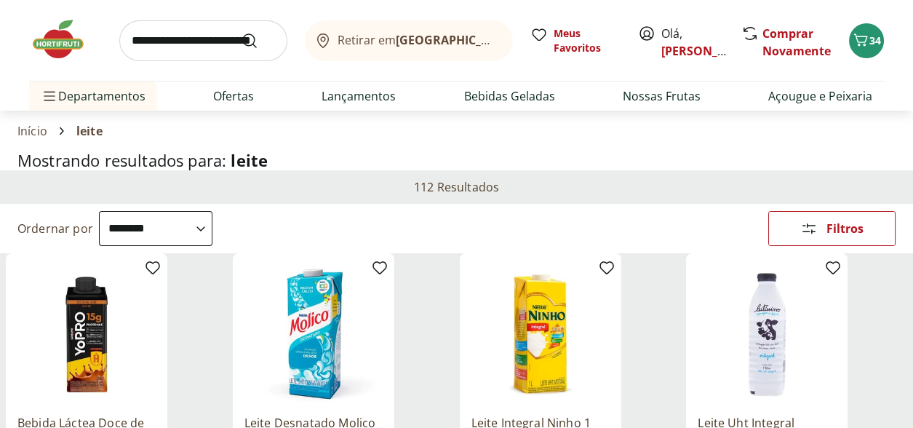
scroll to position [0, 0]
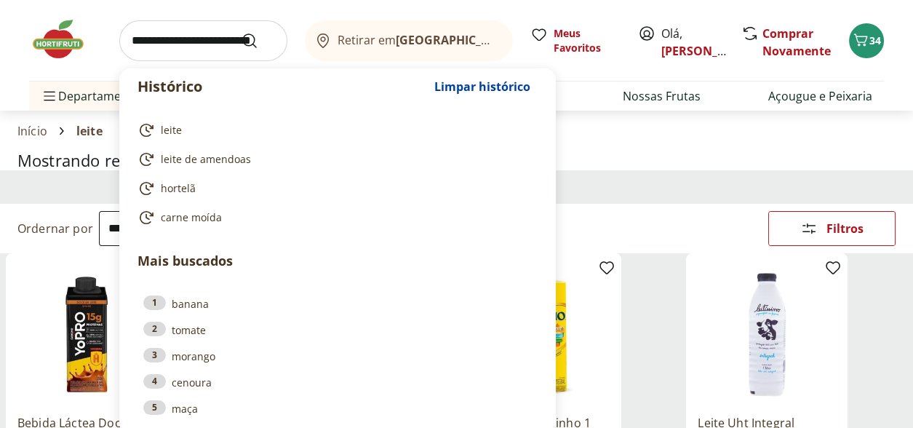
click at [157, 34] on input "search" at bounding box center [203, 40] width 168 height 41
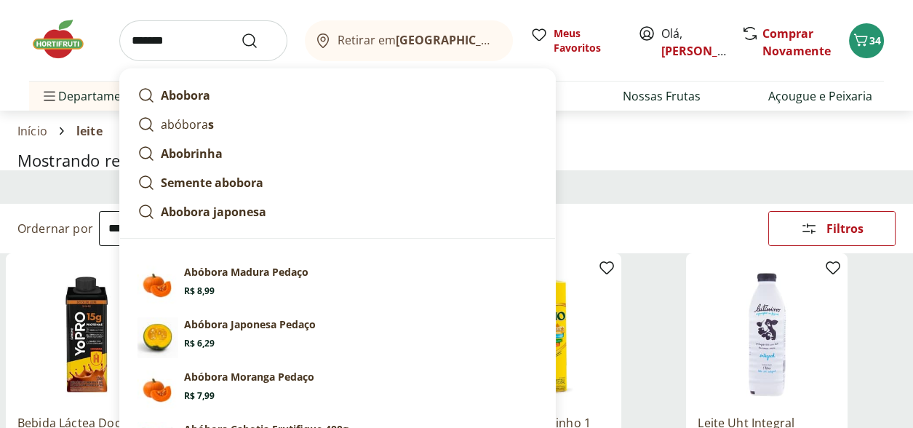
type input "*******"
click at [241, 32] on button "Submit Search" at bounding box center [258, 40] width 35 height 17
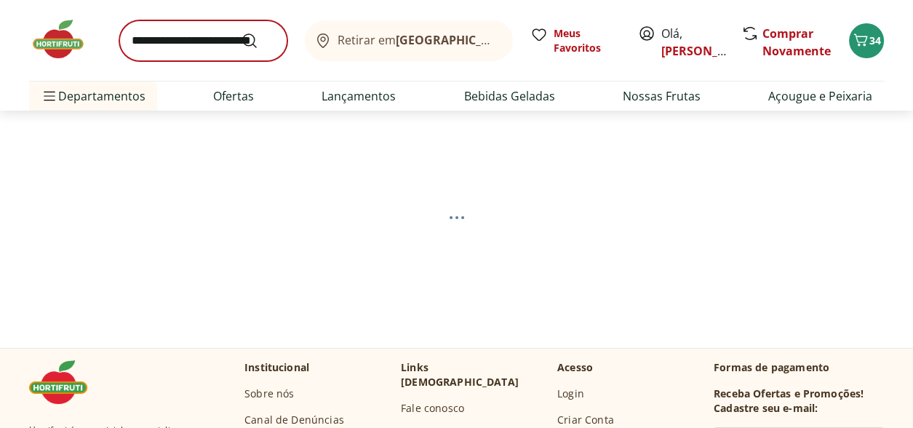
select select "**********"
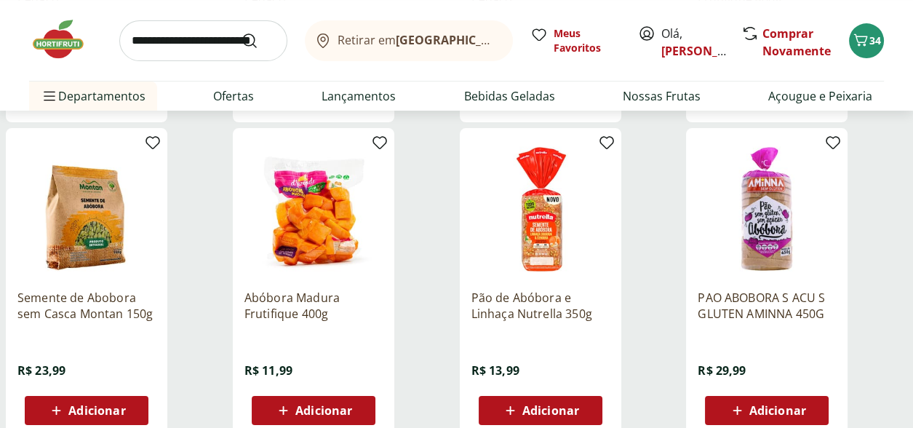
scroll to position [509, 0]
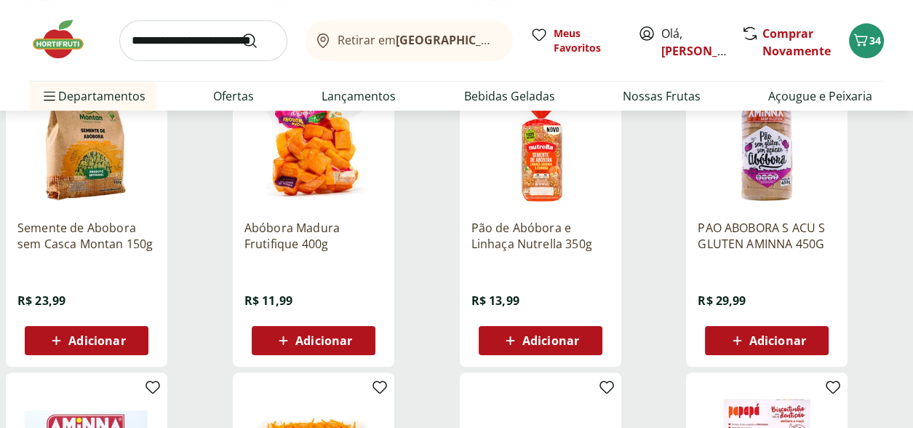
click at [320, 341] on span "Adicionar" at bounding box center [323, 340] width 57 height 12
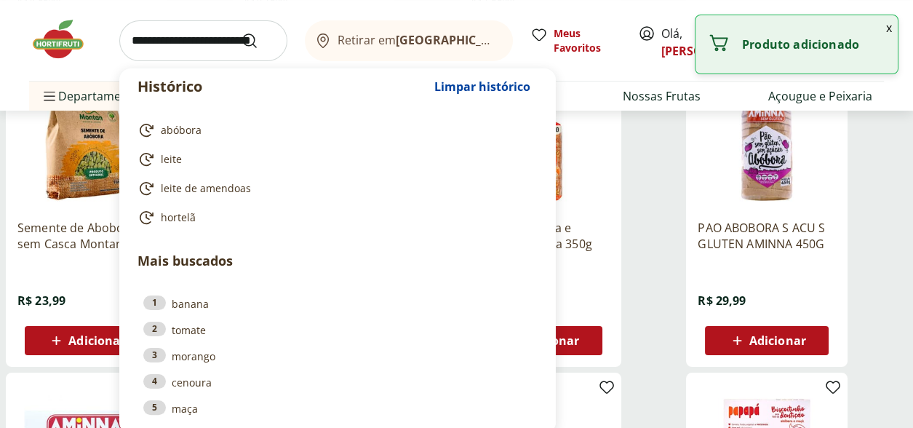
click at [172, 44] on input "search" at bounding box center [203, 40] width 168 height 41
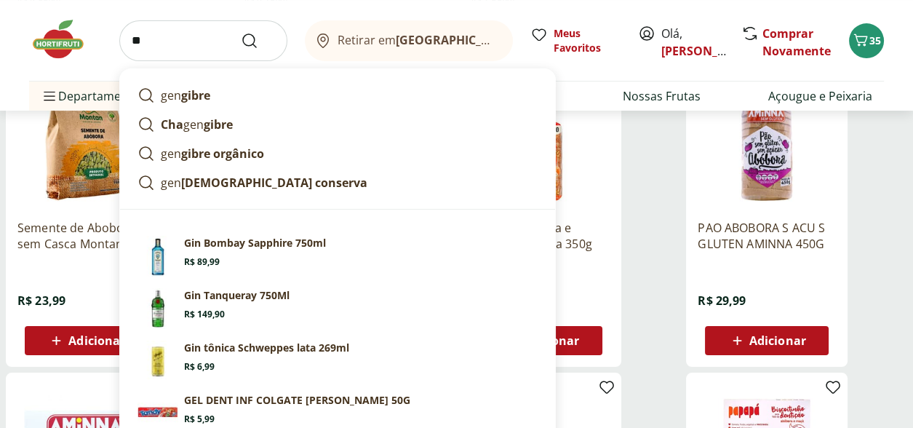
type input "*"
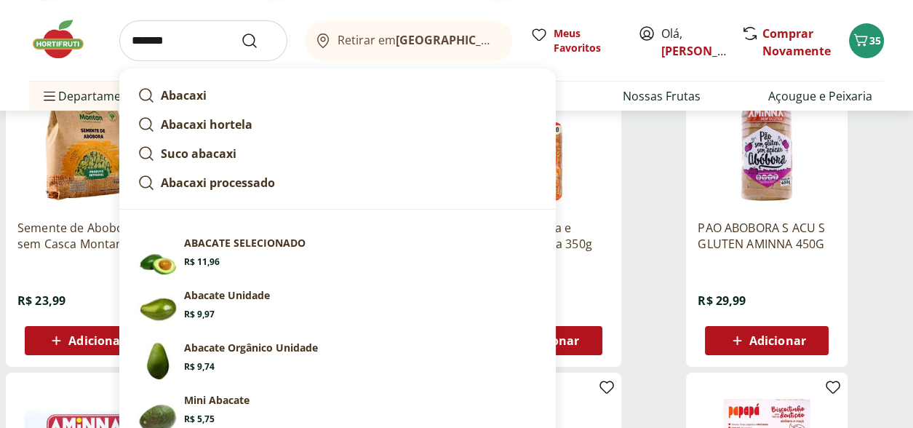
type input "*******"
click at [241, 32] on button "Submit Search" at bounding box center [258, 40] width 35 height 17
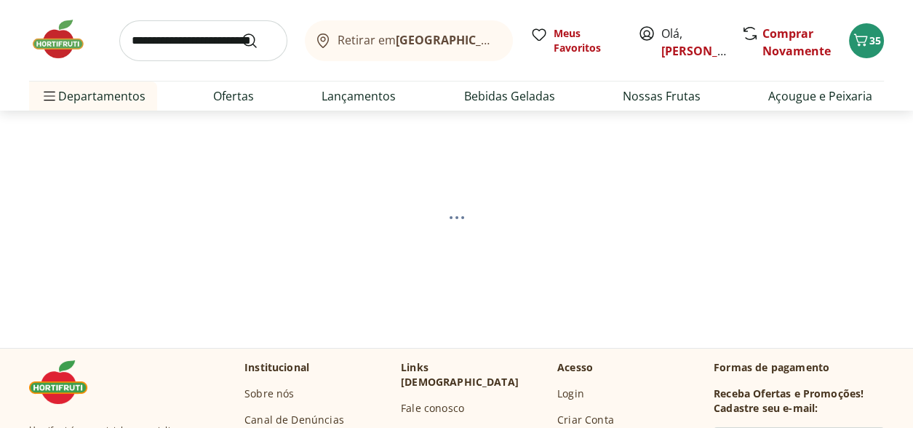
select select "**********"
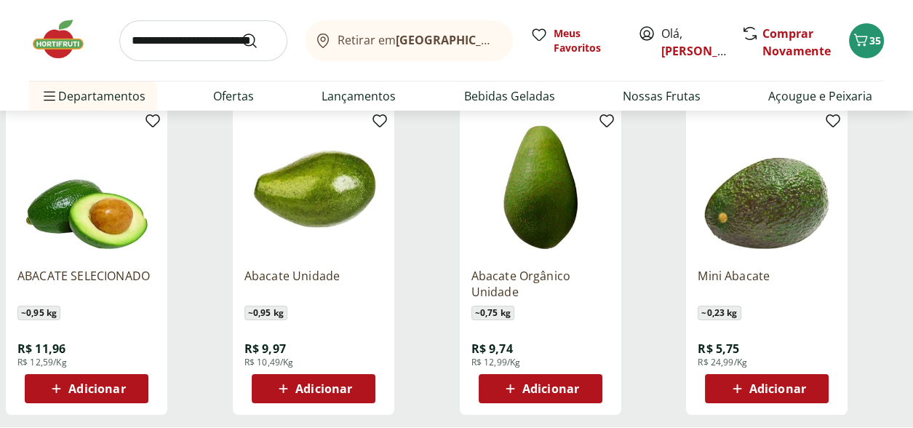
scroll to position [145, 0]
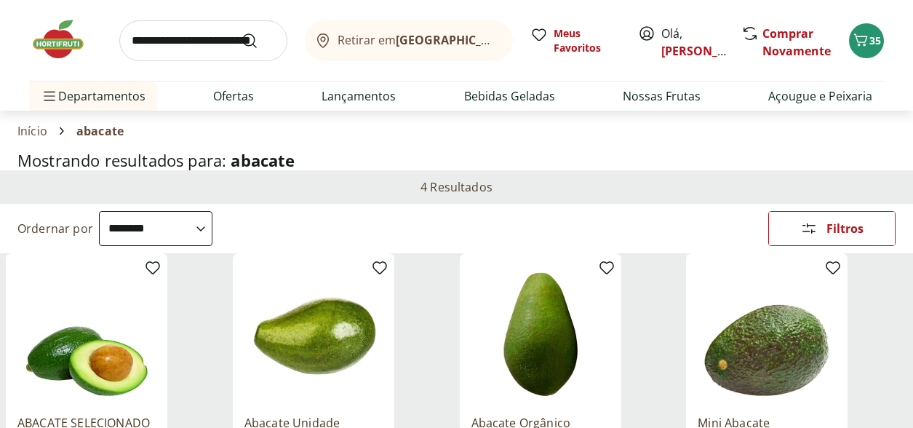
select select "**********"
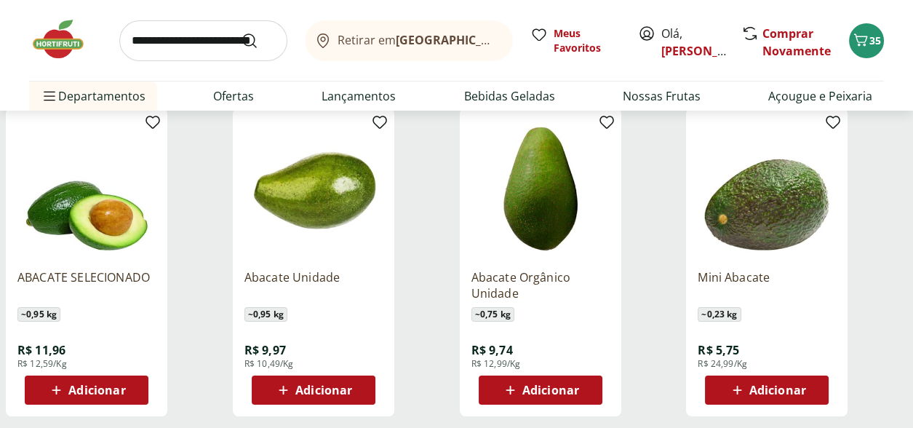
click at [104, 388] on span "Adicionar" at bounding box center [96, 390] width 57 height 12
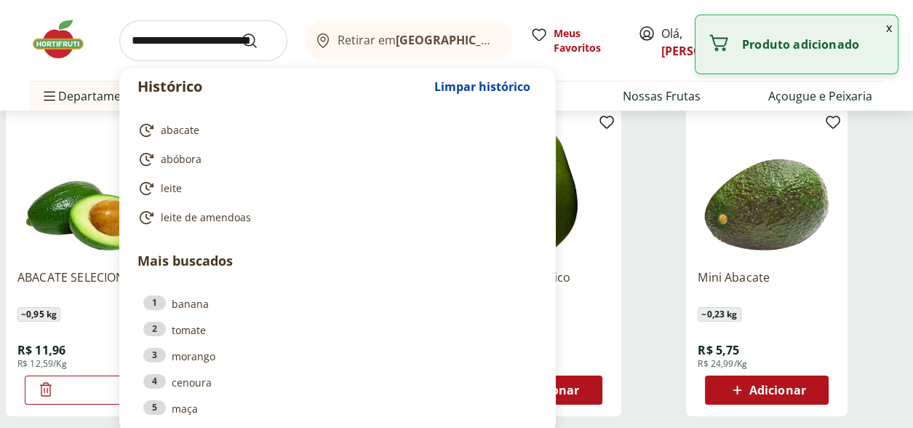
click at [167, 36] on input "search" at bounding box center [203, 40] width 168 height 41
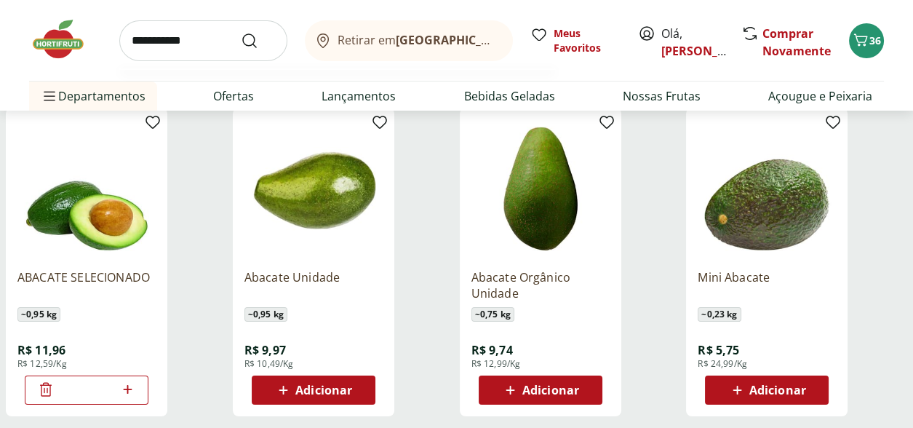
type input "**********"
click at [241, 32] on button "Submit Search" at bounding box center [258, 40] width 35 height 17
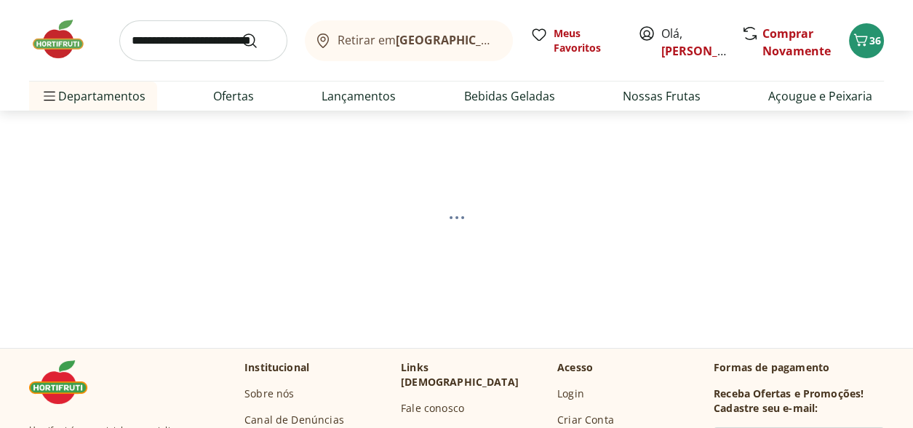
select select "**********"
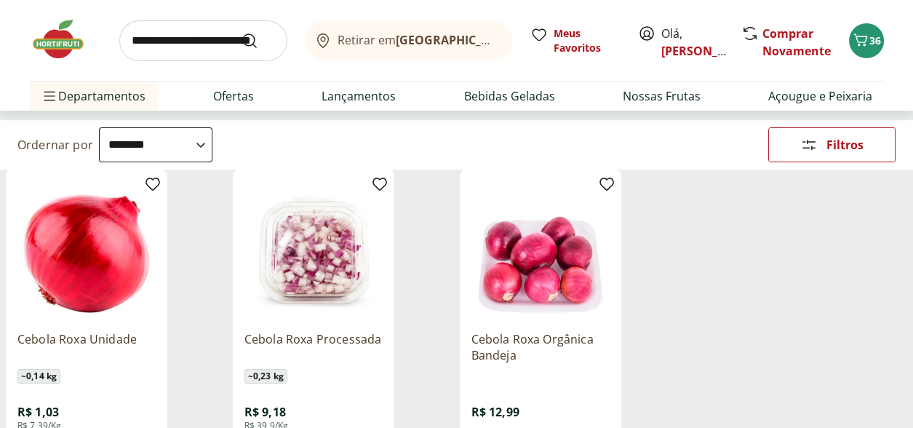
scroll to position [145, 0]
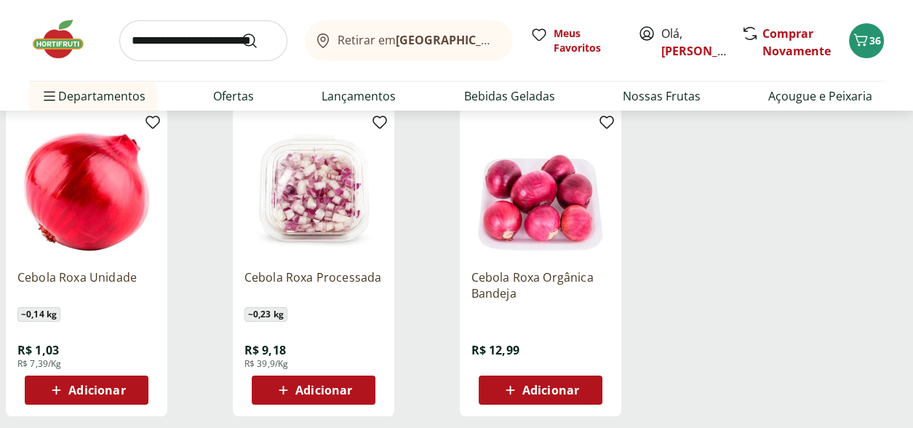
click at [95, 393] on span "Adicionar" at bounding box center [96, 390] width 57 height 12
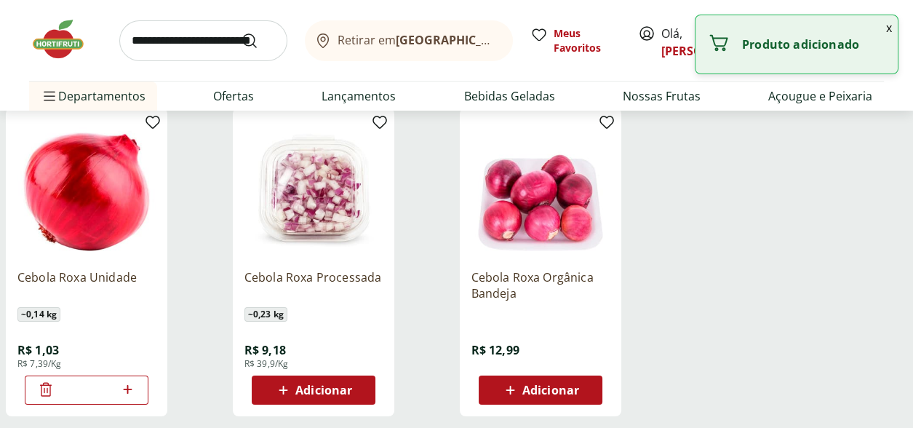
click at [175, 40] on input "search" at bounding box center [203, 40] width 168 height 41
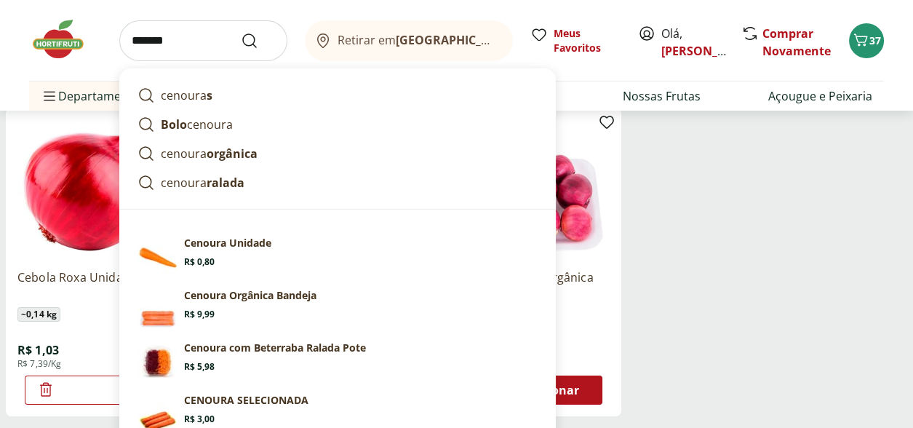
type input "*******"
click at [241, 32] on button "Submit Search" at bounding box center [258, 40] width 35 height 17
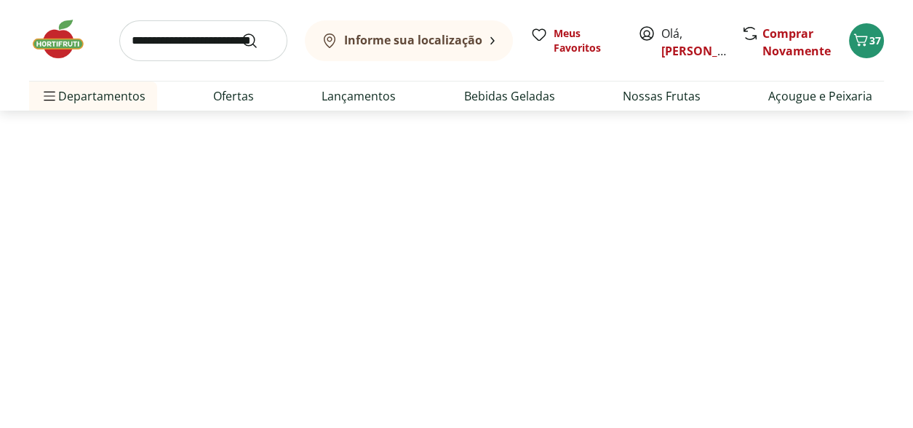
select select "**********"
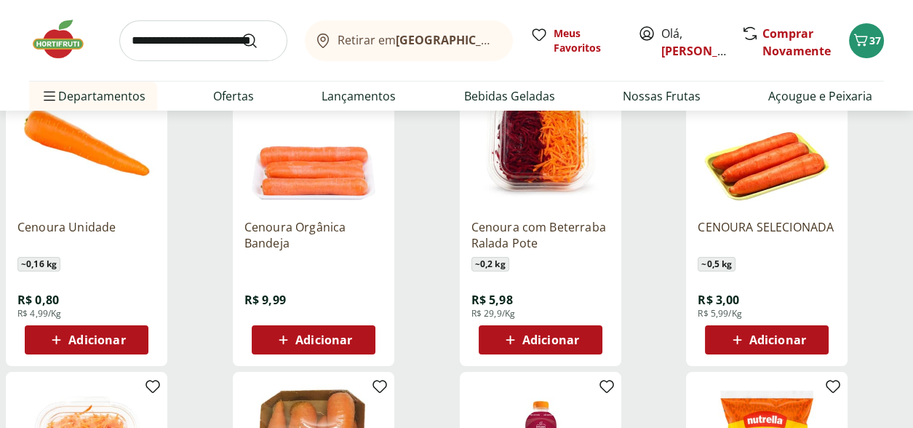
scroll to position [218, 0]
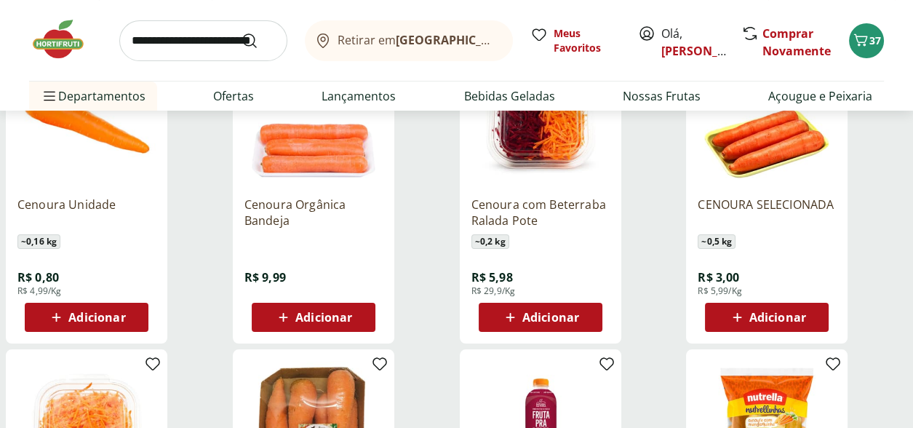
click at [112, 311] on span "Adicionar" at bounding box center [96, 317] width 57 height 12
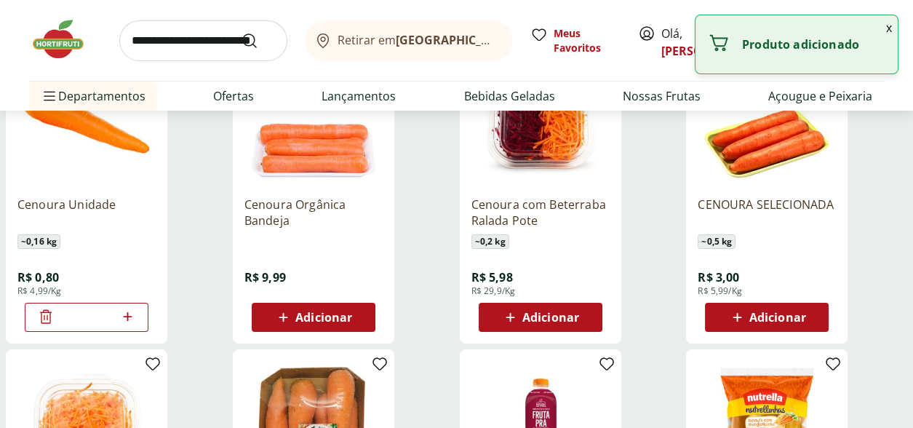
click at [127, 314] on icon at bounding box center [127, 316] width 9 height 9
type input "*"
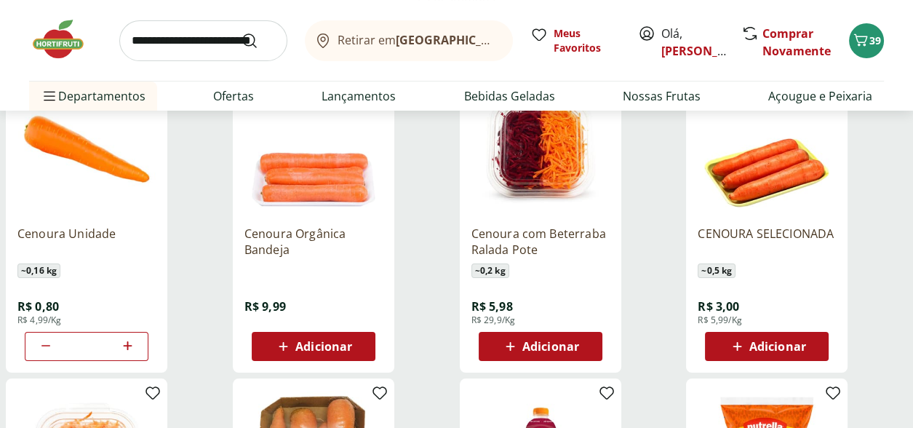
scroll to position [0, 0]
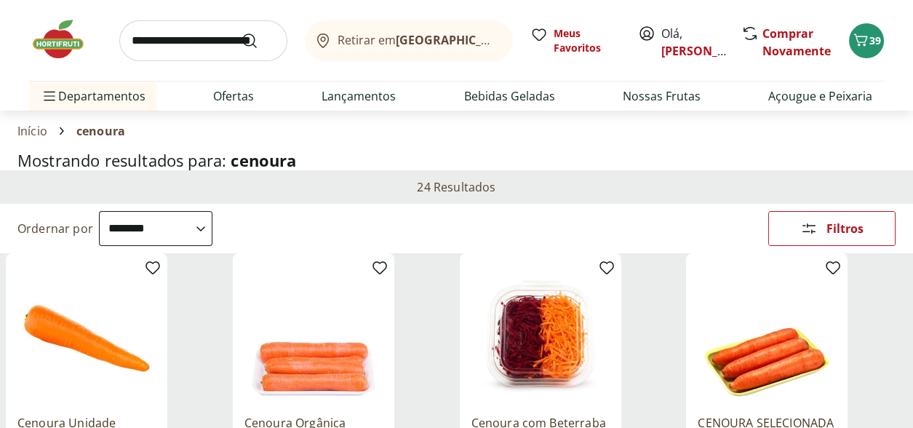
click at [143, 47] on input "search" at bounding box center [203, 40] width 168 height 41
type input "*******"
click at [241, 32] on button "Submit Search" at bounding box center [258, 40] width 35 height 17
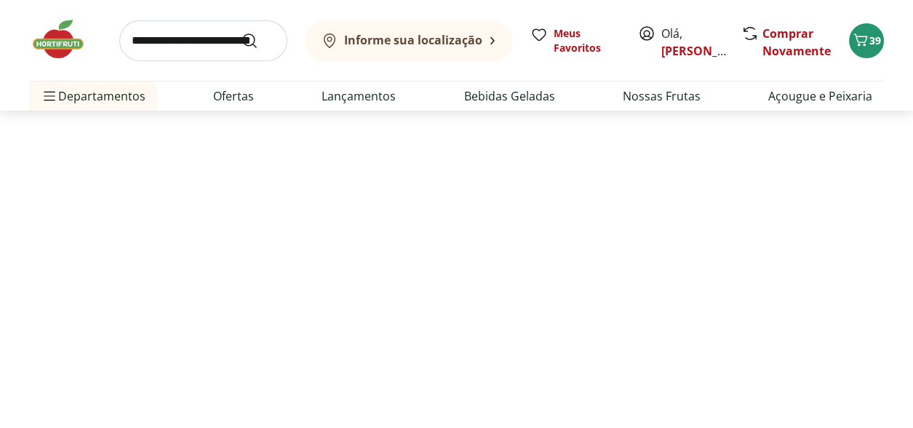
select select "**********"
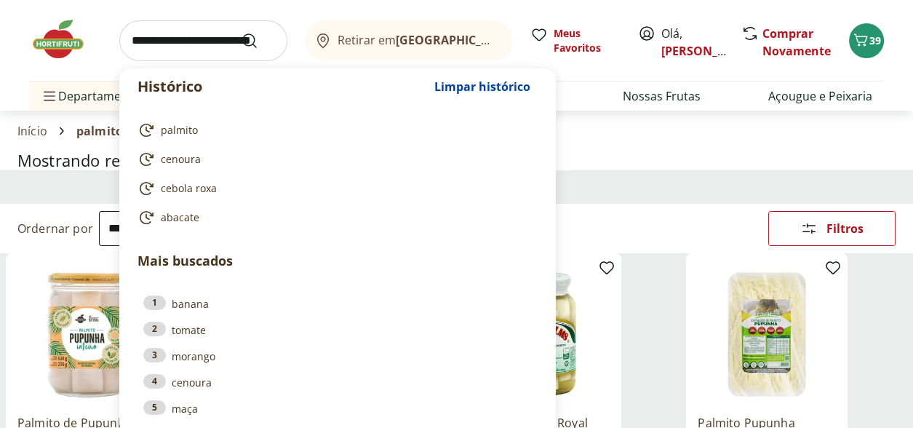
click at [185, 36] on input "search" at bounding box center [203, 40] width 168 height 41
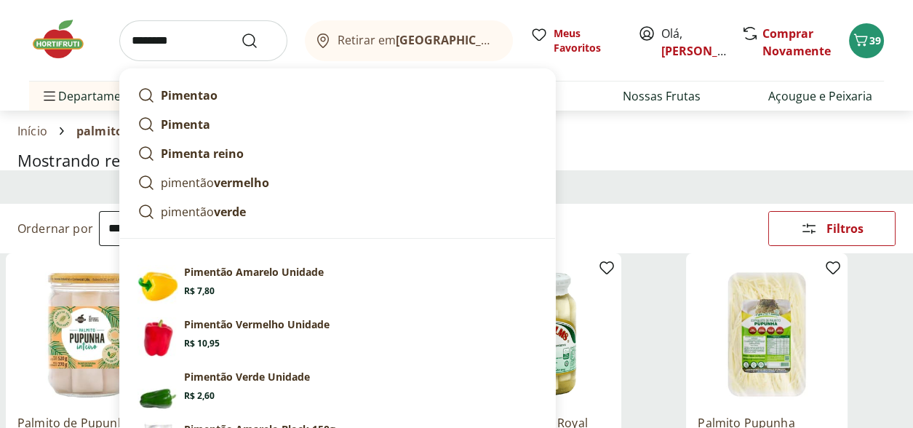
type input "********"
click at [241, 32] on button "Submit Search" at bounding box center [258, 40] width 35 height 17
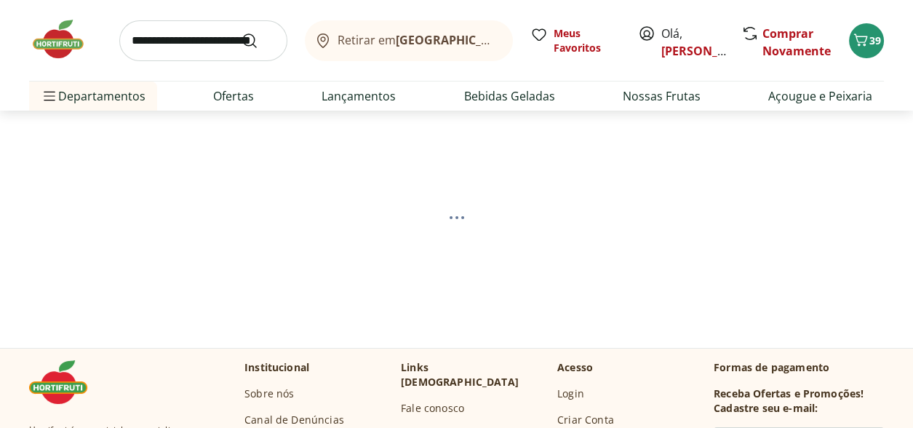
select select "**********"
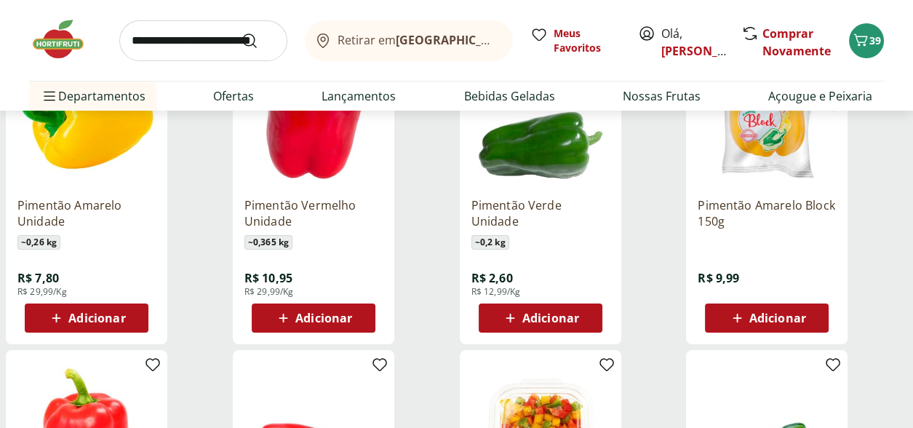
scroll to position [218, 0]
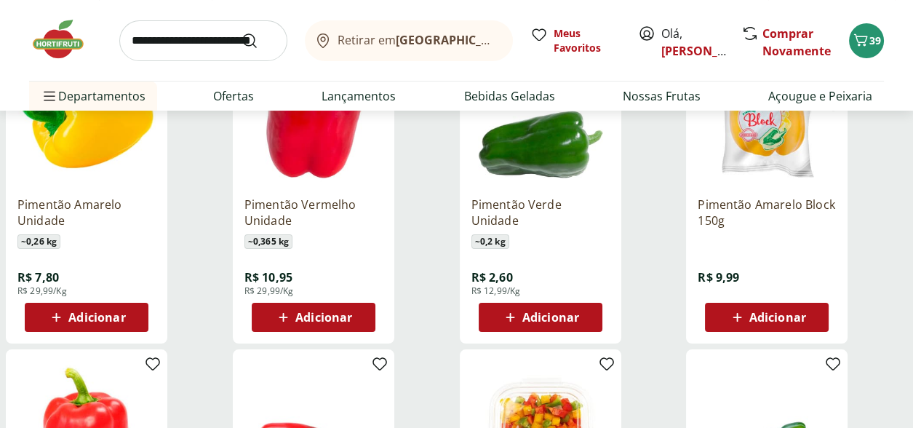
click at [109, 314] on span "Adicionar" at bounding box center [96, 317] width 57 height 12
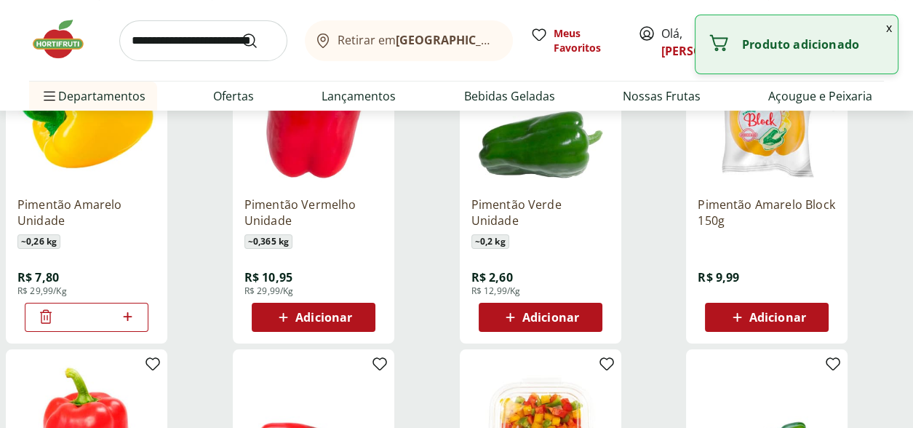
click at [331, 313] on span "Adicionar" at bounding box center [323, 317] width 57 height 12
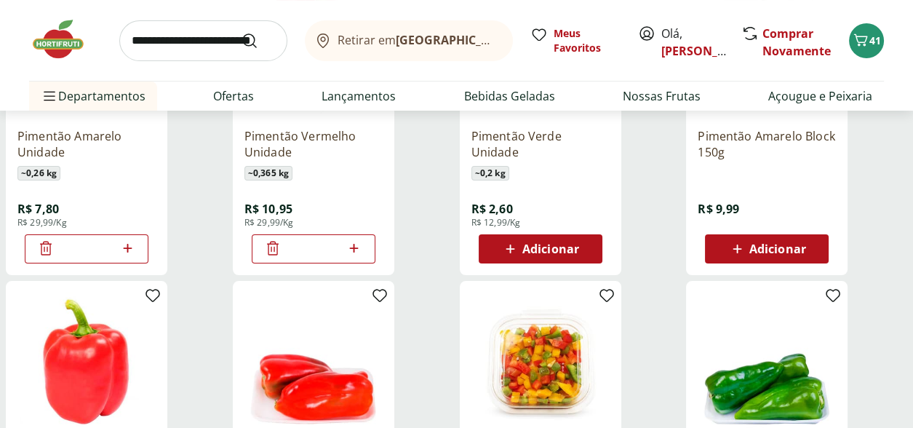
scroll to position [291, 0]
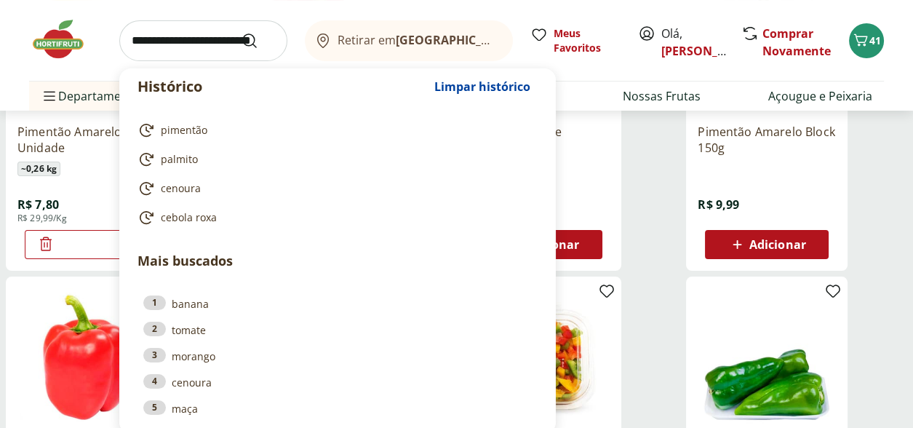
click at [181, 36] on input "search" at bounding box center [203, 40] width 168 height 41
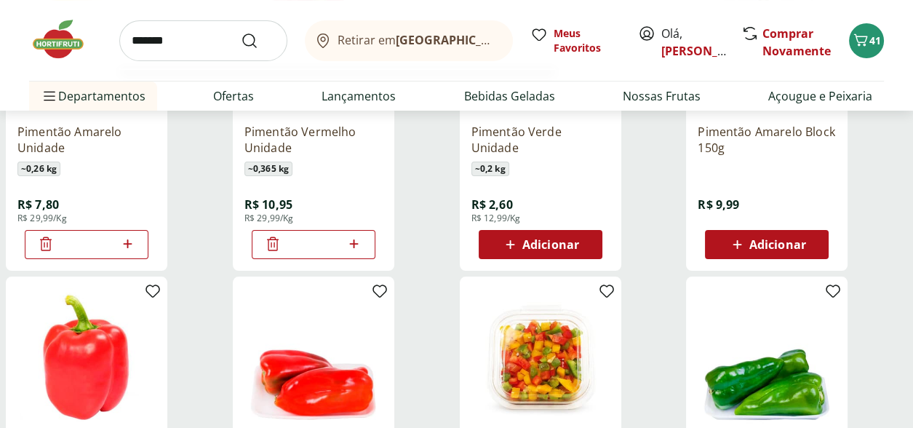
type input "*******"
click at [241, 32] on button "Submit Search" at bounding box center [258, 40] width 35 height 17
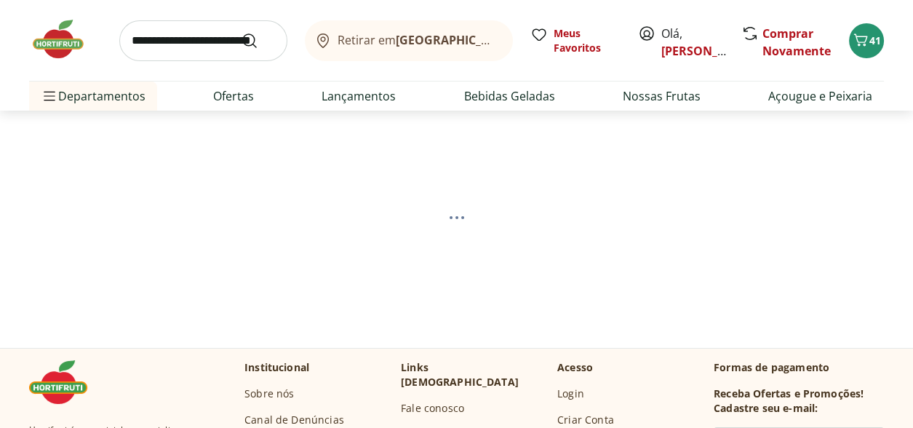
select select "**********"
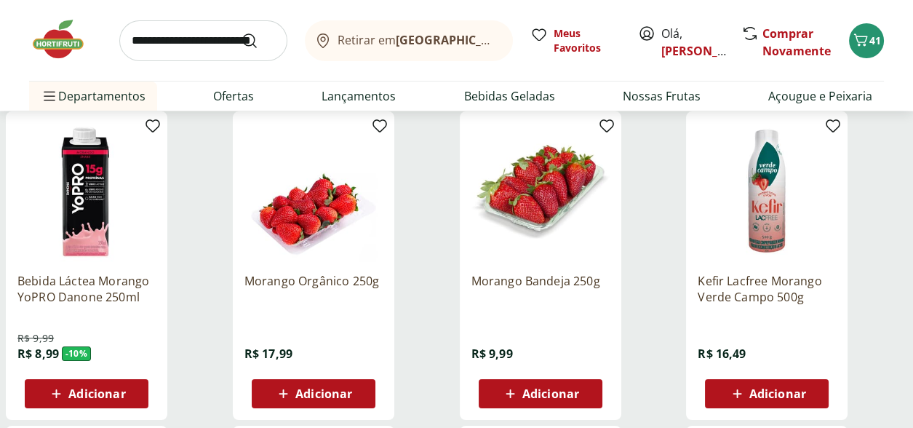
scroll to position [145, 0]
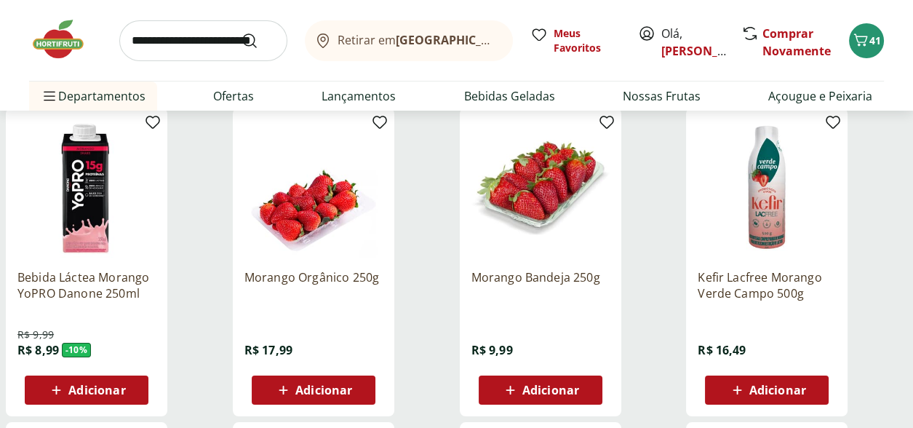
click at [551, 388] on span "Adicionar" at bounding box center [550, 390] width 57 height 12
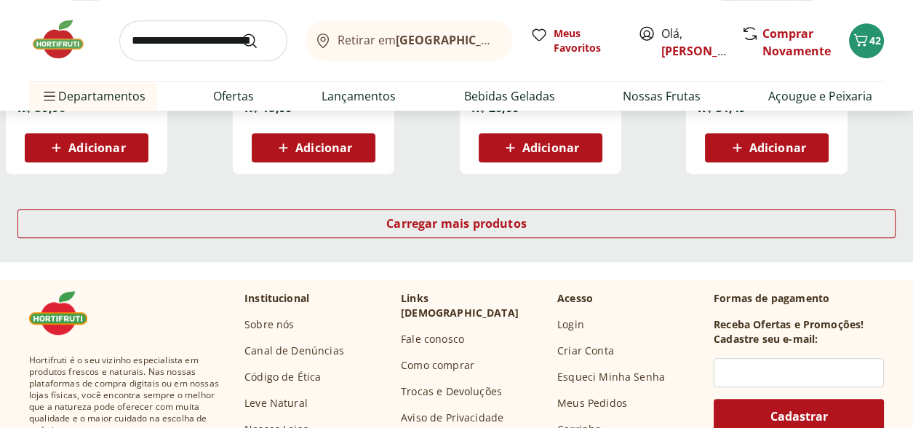
scroll to position [1018, 0]
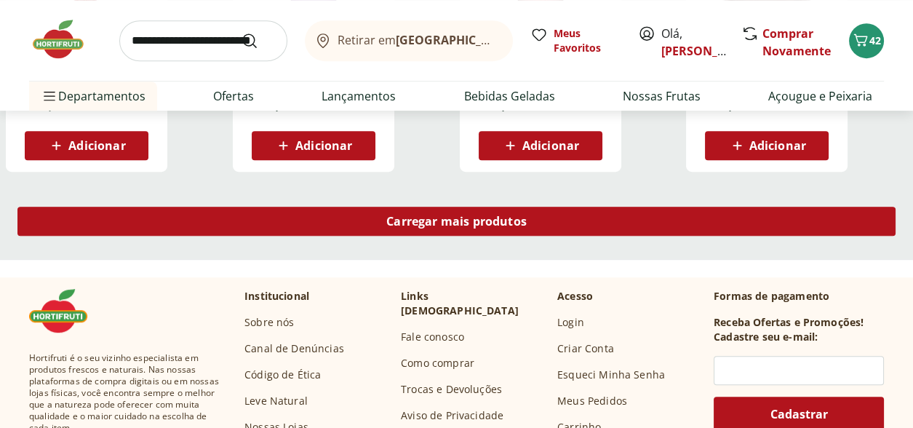
click at [513, 225] on span "Carregar mais produtos" at bounding box center [456, 221] width 140 height 12
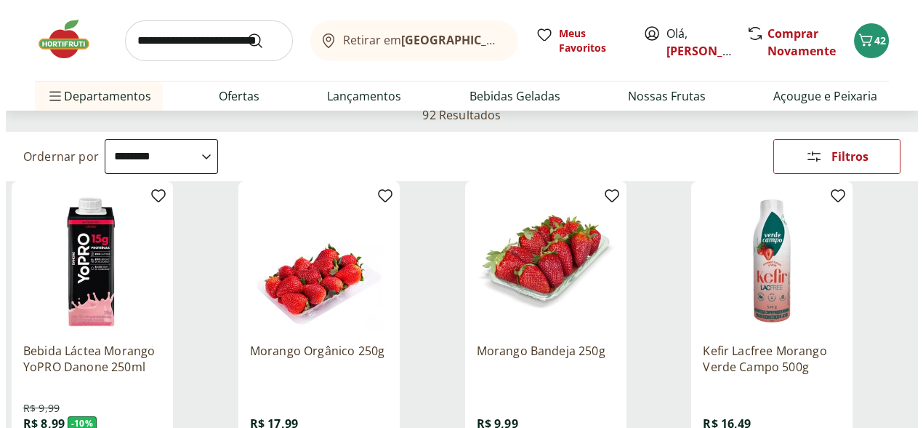
scroll to position [0, 0]
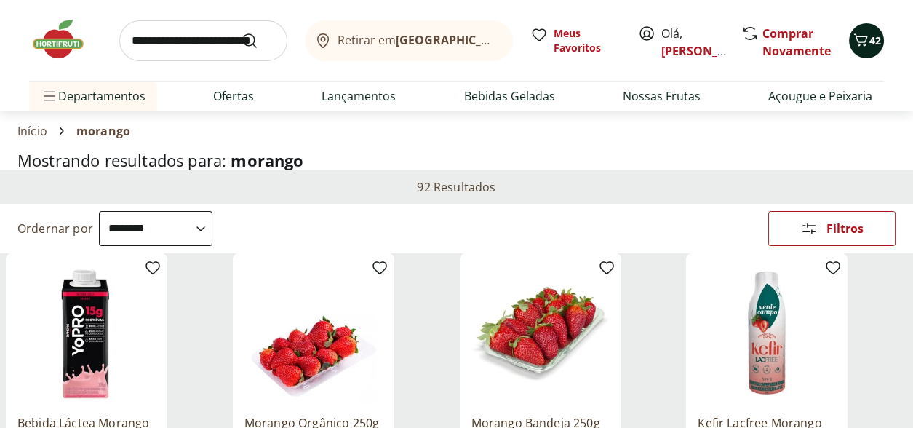
click at [867, 32] on icon "Carrinho" at bounding box center [859, 39] width 17 height 17
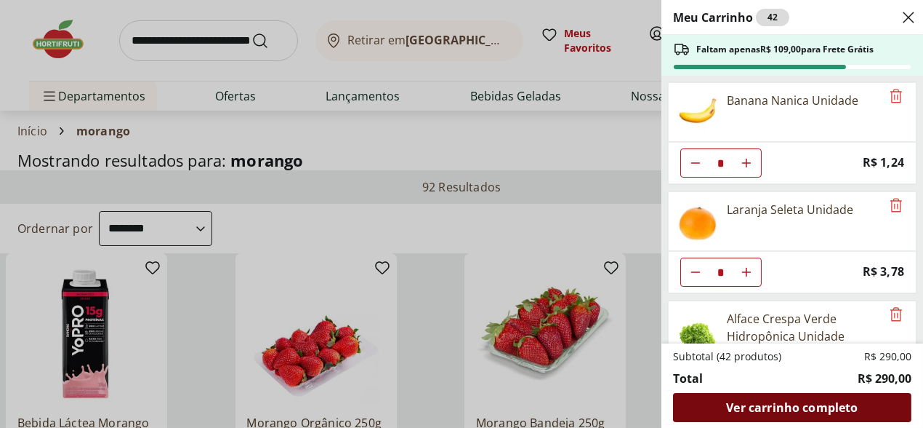
click at [825, 409] on span "Ver carrinho completo" at bounding box center [792, 407] width 132 height 12
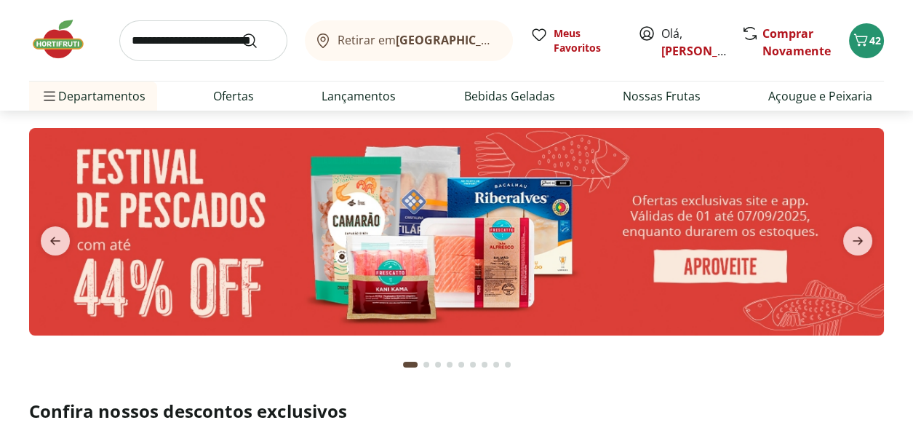
click at [161, 45] on input "search" at bounding box center [203, 40] width 168 height 41
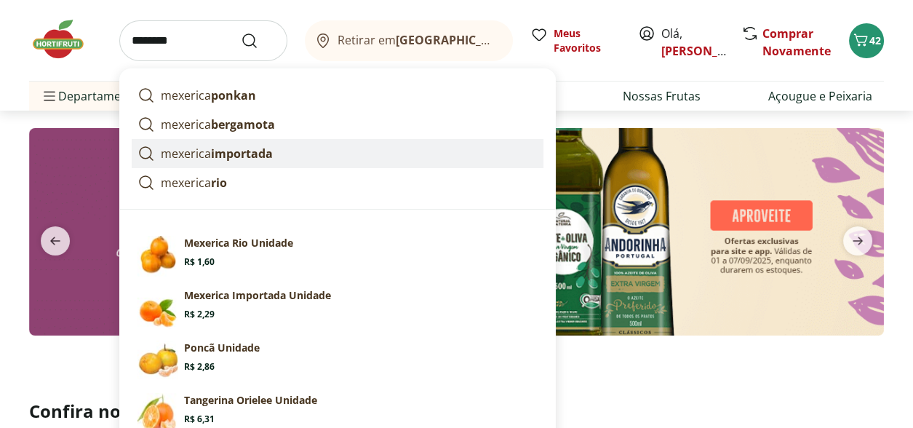
click at [214, 148] on strong "importada" at bounding box center [242, 153] width 62 height 16
type input "**********"
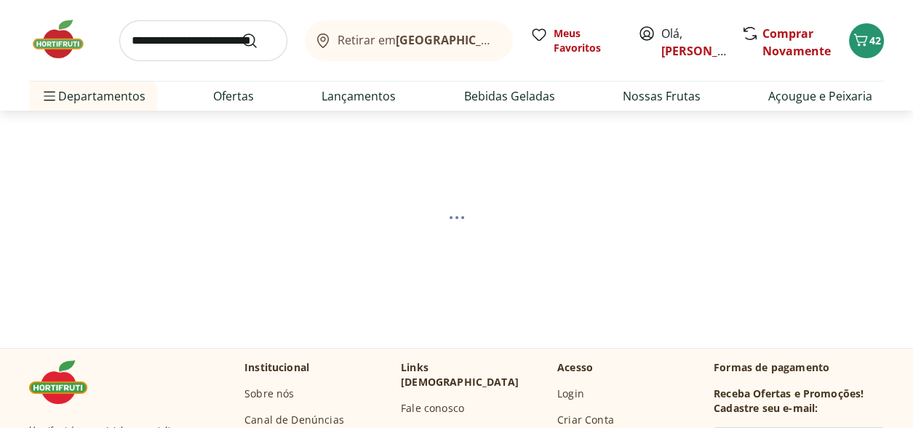
select select "**********"
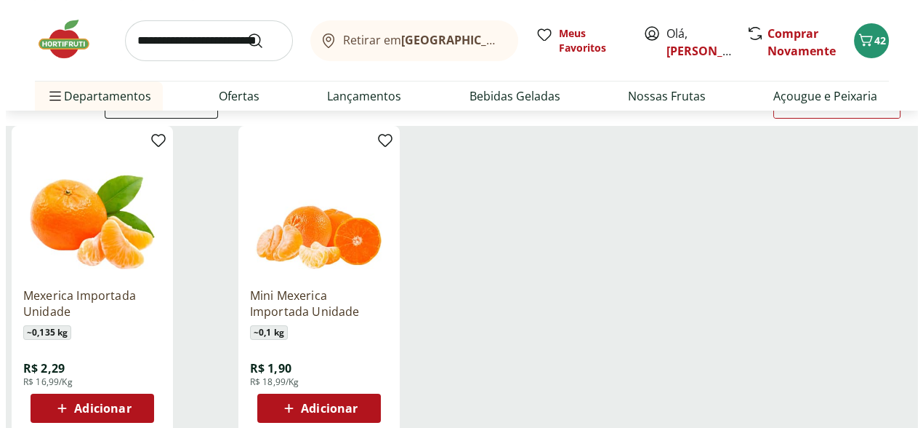
scroll to position [145, 0]
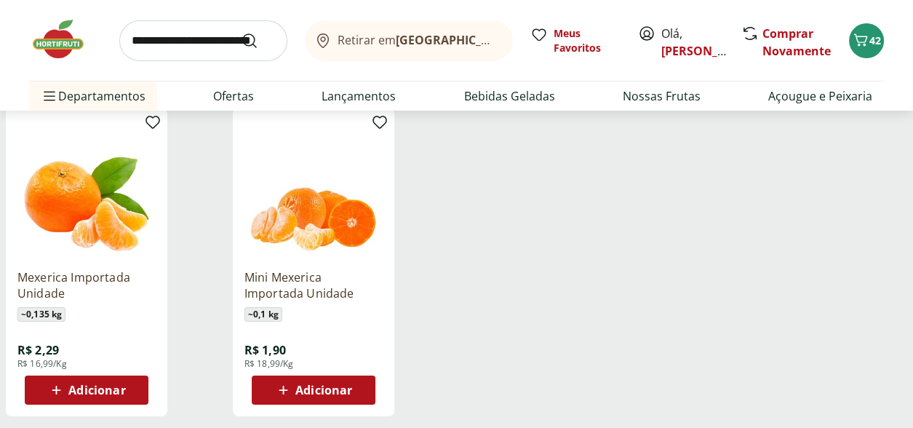
click at [94, 388] on span "Adicionar" at bounding box center [96, 390] width 57 height 12
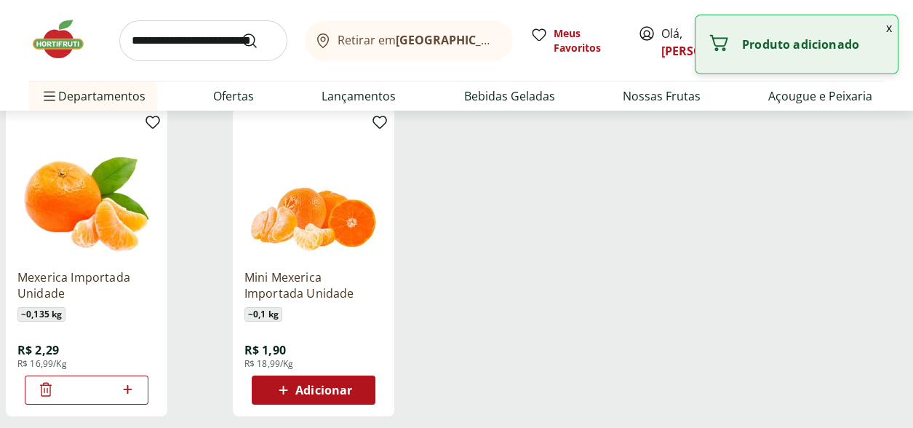
click at [124, 386] on icon at bounding box center [128, 388] width 18 height 17
type input "*"
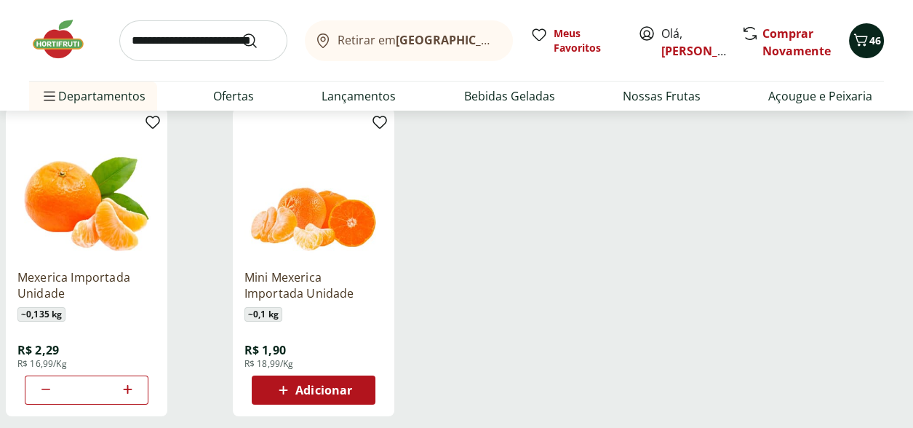
click at [865, 47] on icon "Carrinho" at bounding box center [859, 39] width 17 height 17
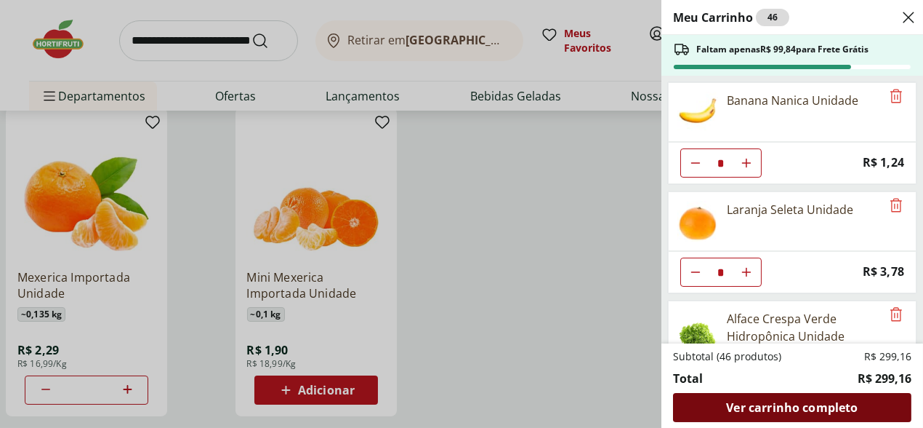
click at [801, 417] on div "Ver carrinho completo" at bounding box center [792, 407] width 239 height 29
